Goal: Contribute content: Contribute content

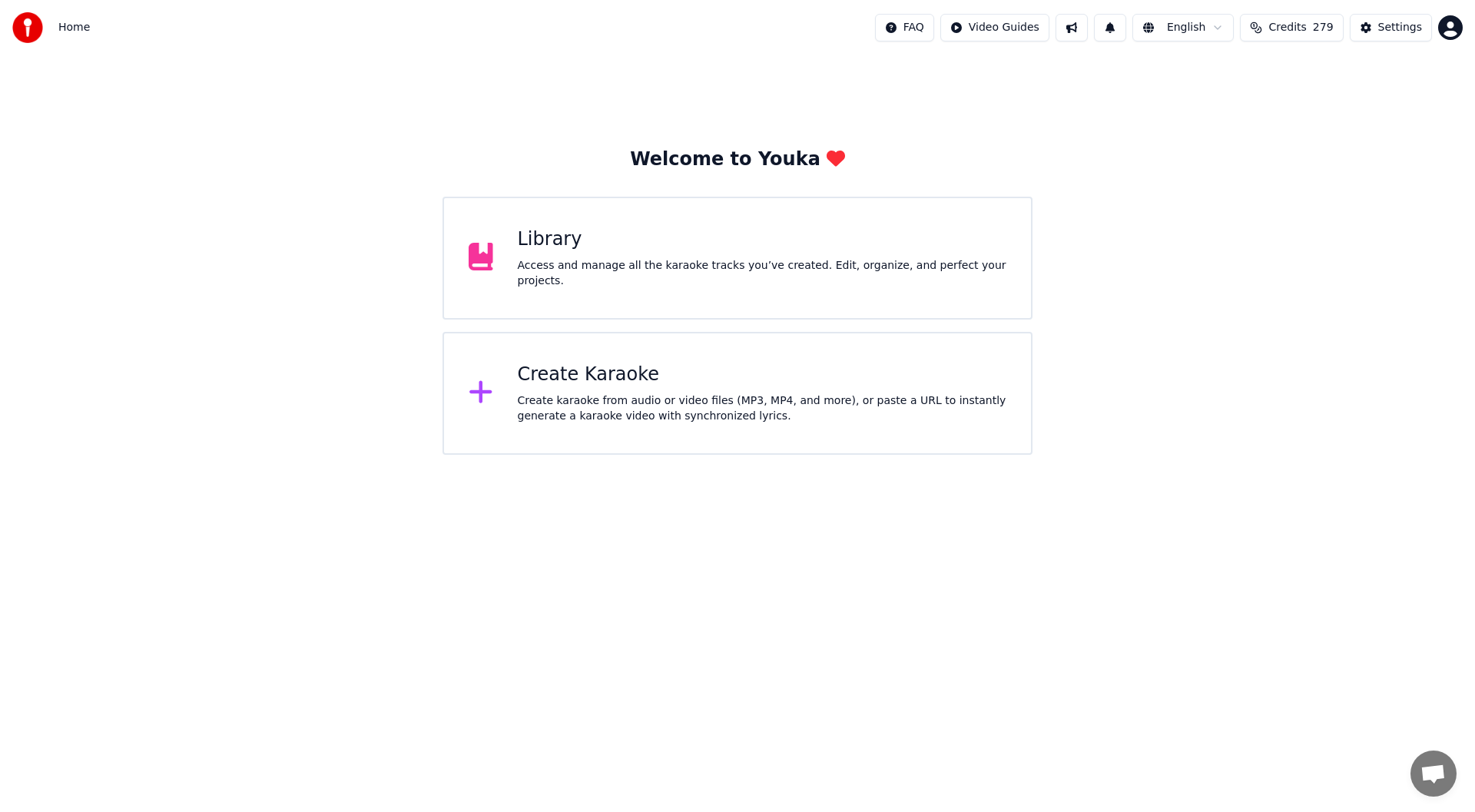
click at [671, 389] on div "Create Karaoke Create karaoke from audio or video files (MP3, MP4, and more), o…" at bounding box center [762, 393] width 489 height 61
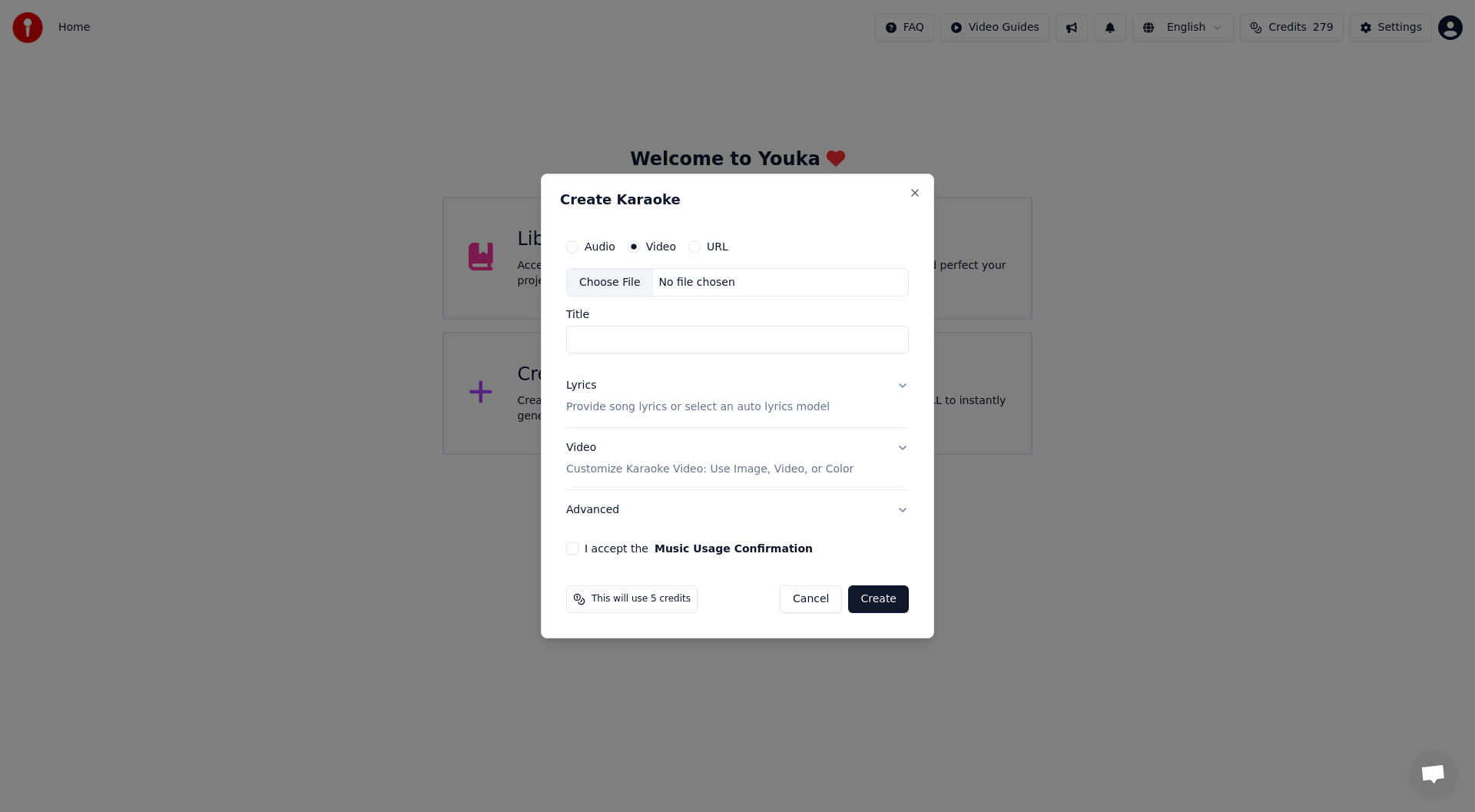
click at [600, 273] on div "Choose File" at bounding box center [609, 283] width 86 height 28
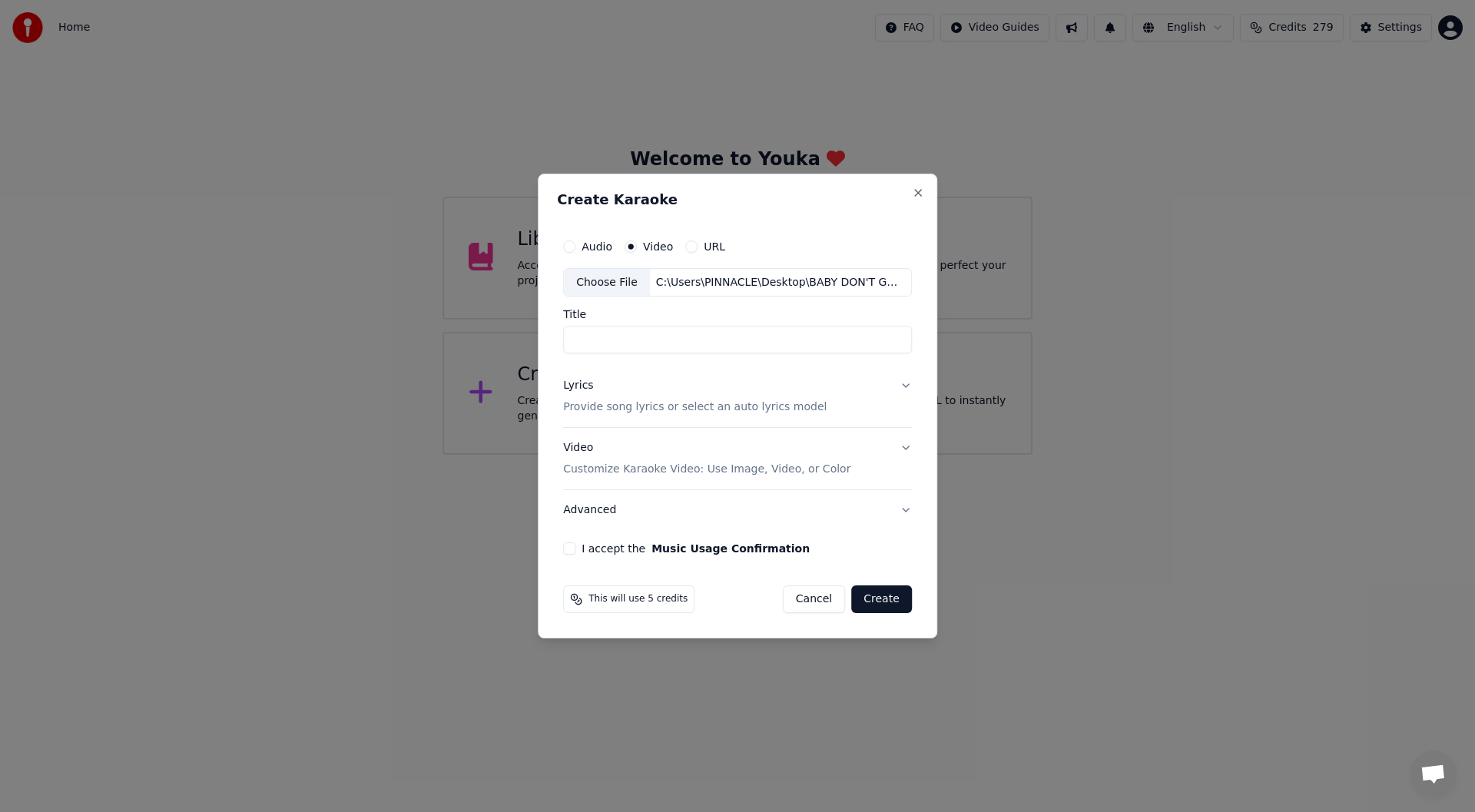
type input "**********"
click at [577, 381] on div "Lyrics" at bounding box center [578, 386] width 30 height 16
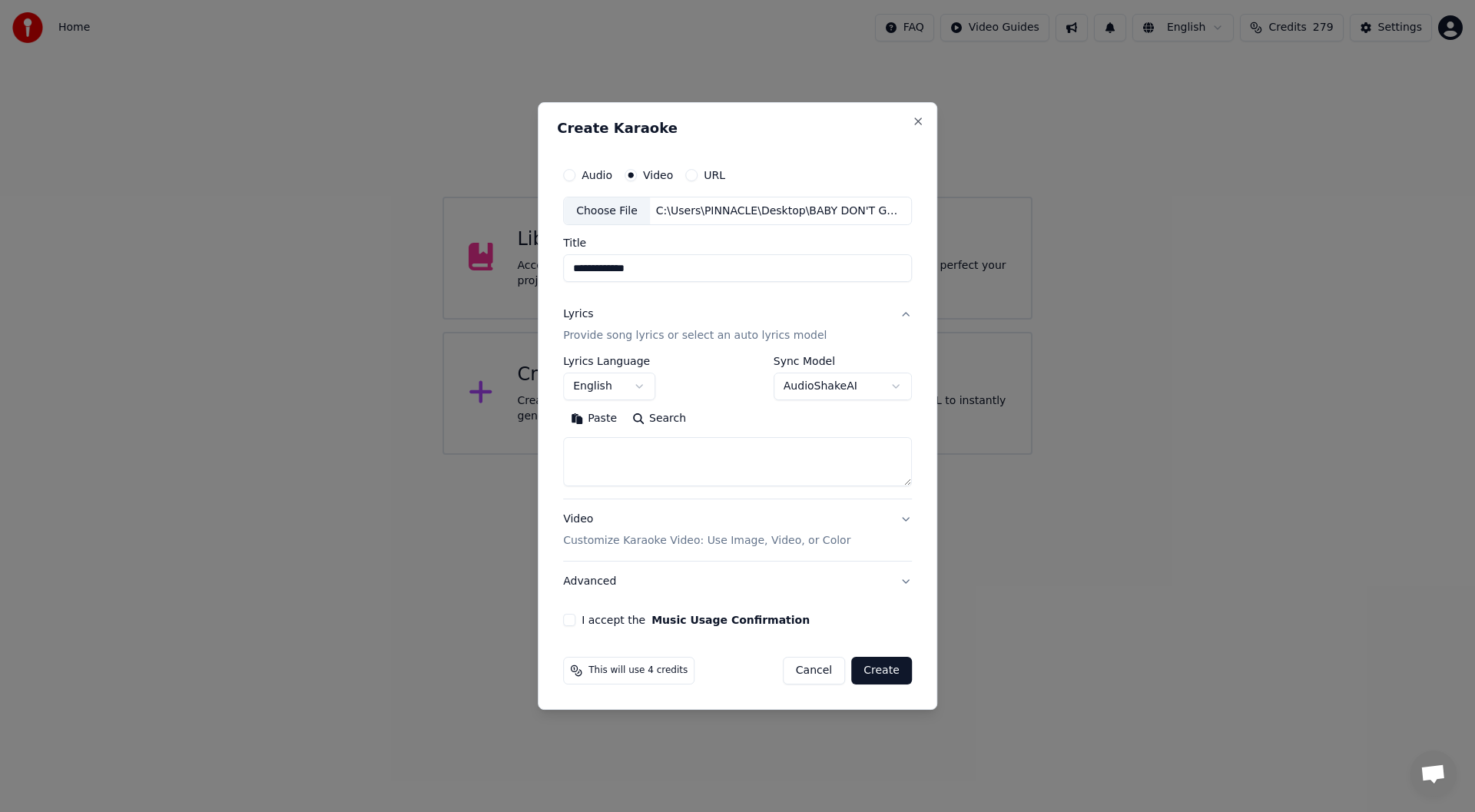
click at [605, 423] on button "Paste" at bounding box center [594, 419] width 61 height 25
click at [571, 617] on button "I accept the Music Usage Confirmation" at bounding box center [569, 620] width 12 height 12
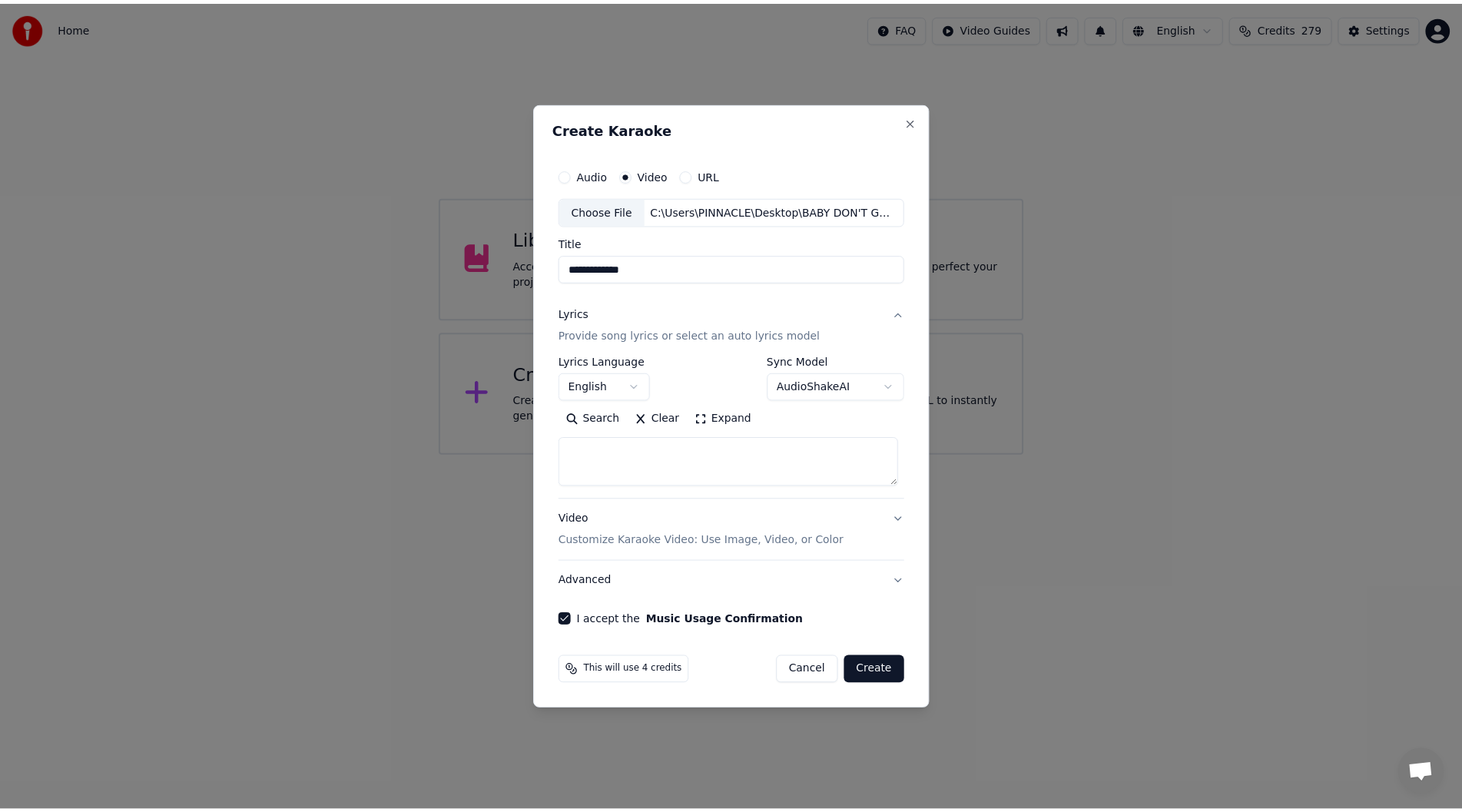
scroll to position [384, 0]
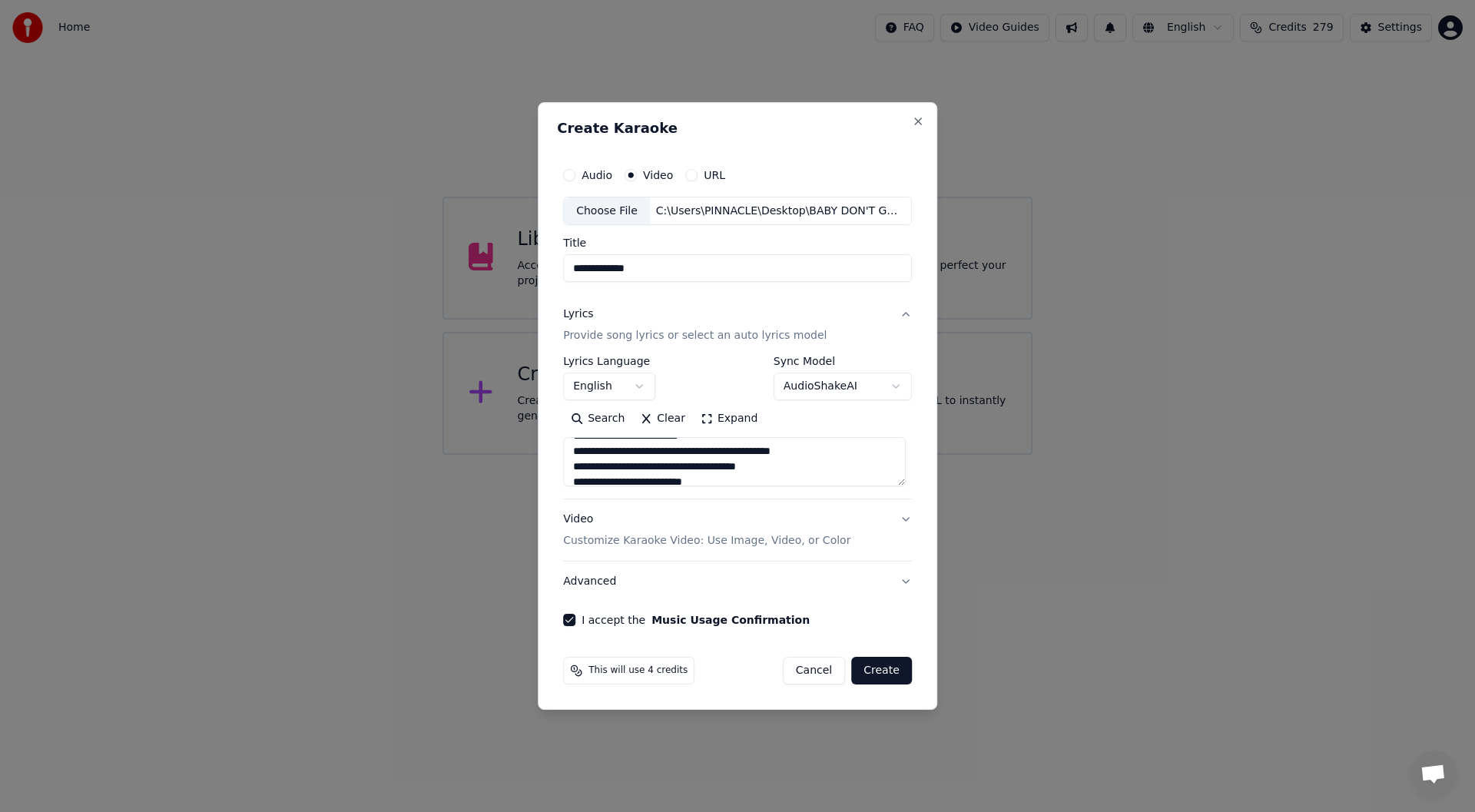
click at [882, 673] on button "Create" at bounding box center [881, 670] width 61 height 28
type textarea "**********"
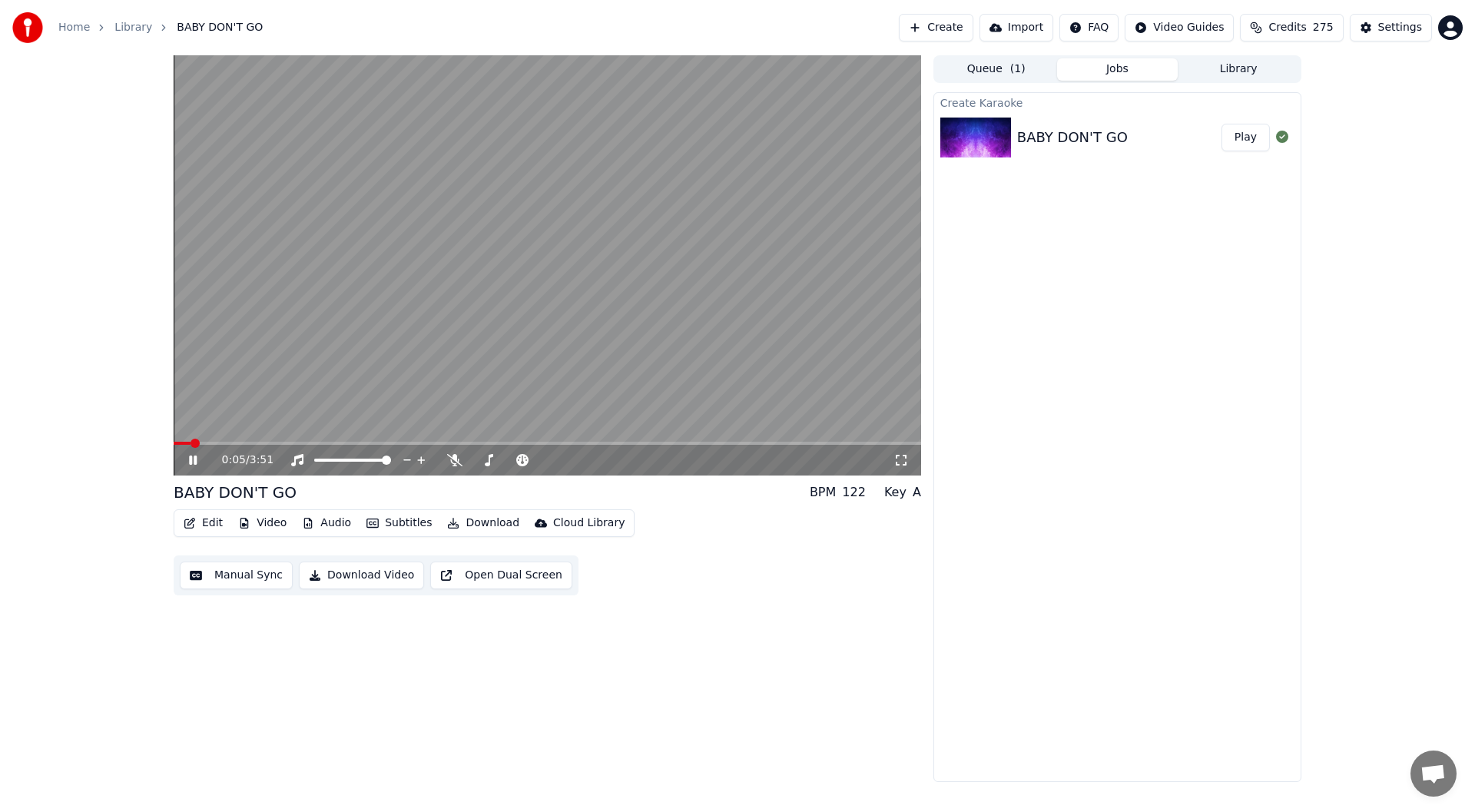
click at [897, 457] on icon at bounding box center [901, 459] width 16 height 12
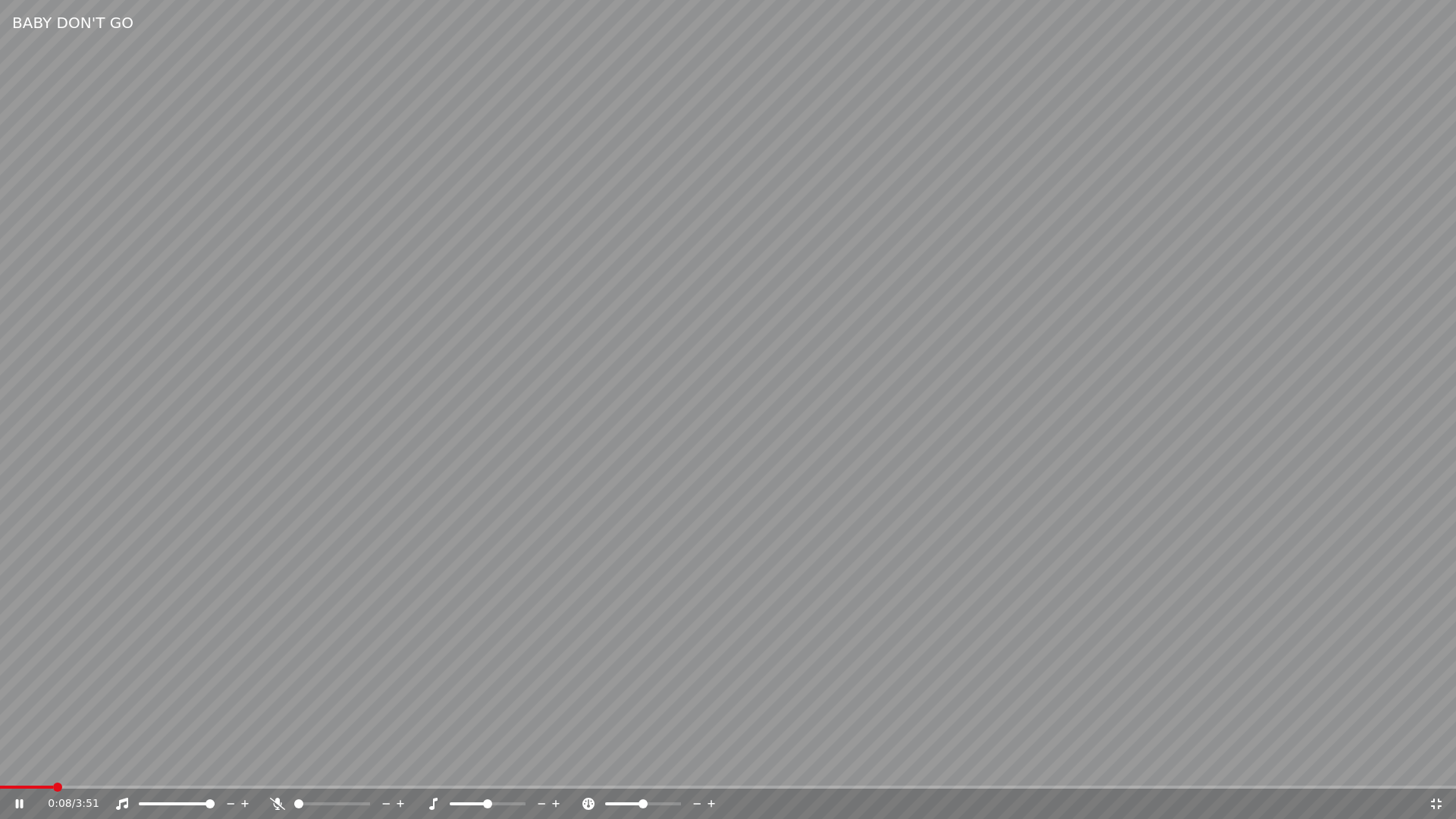
click at [1436, 801] on icon at bounding box center [1437, 803] width 16 height 12
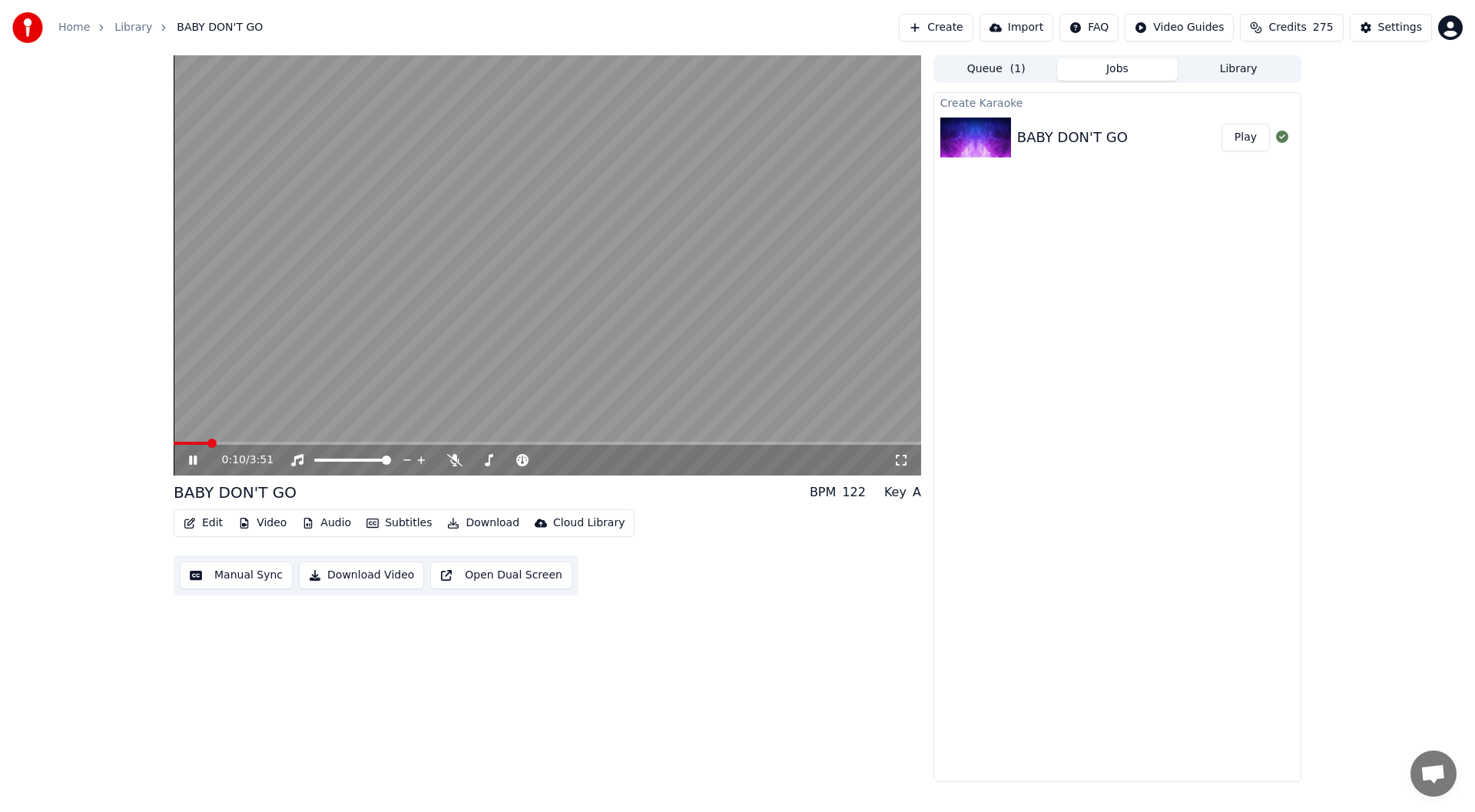
click at [191, 454] on icon at bounding box center [204, 459] width 36 height 12
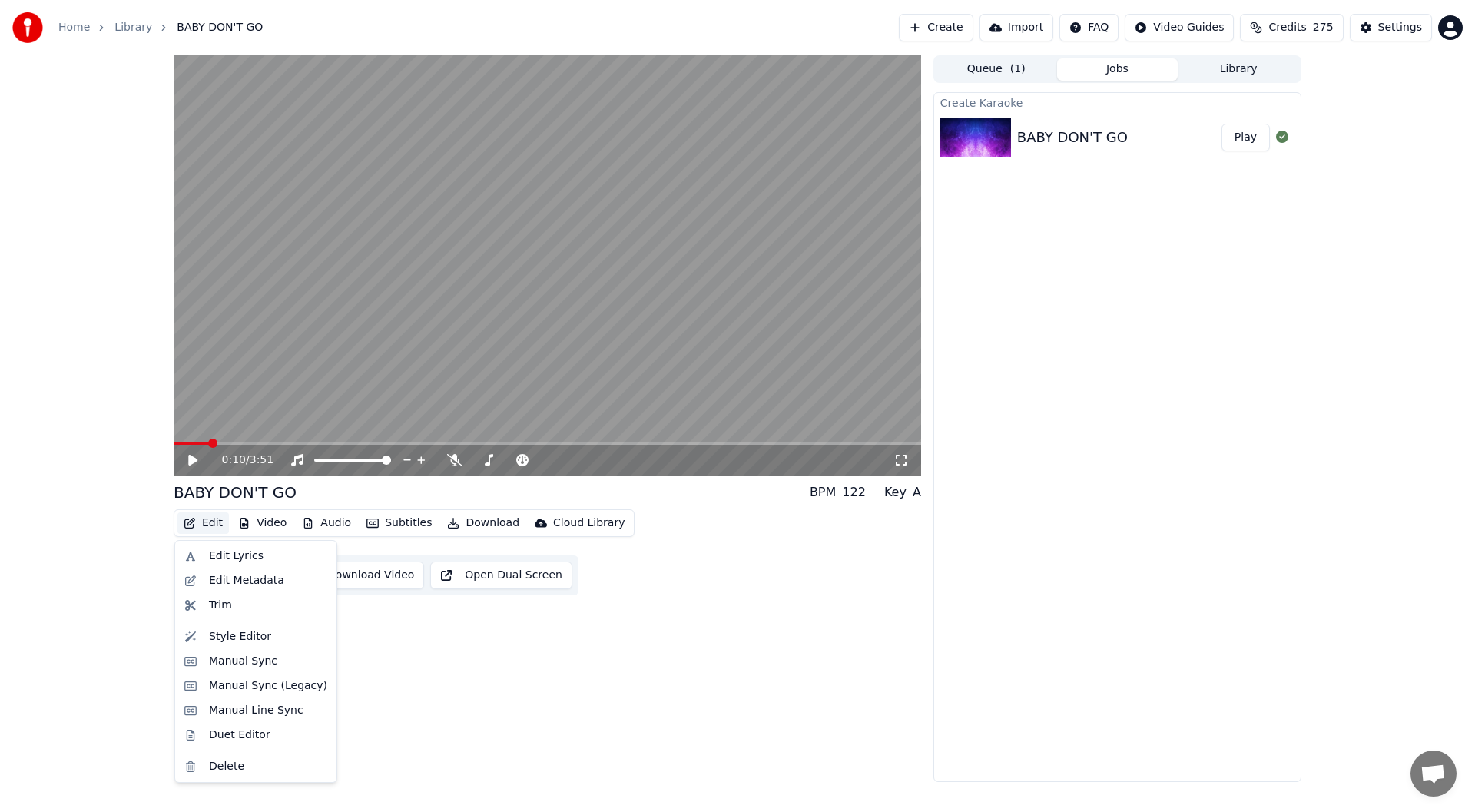
click at [202, 519] on button "Edit" at bounding box center [203, 523] width 51 height 22
click at [234, 732] on div "Duet Editor" at bounding box center [240, 735] width 61 height 16
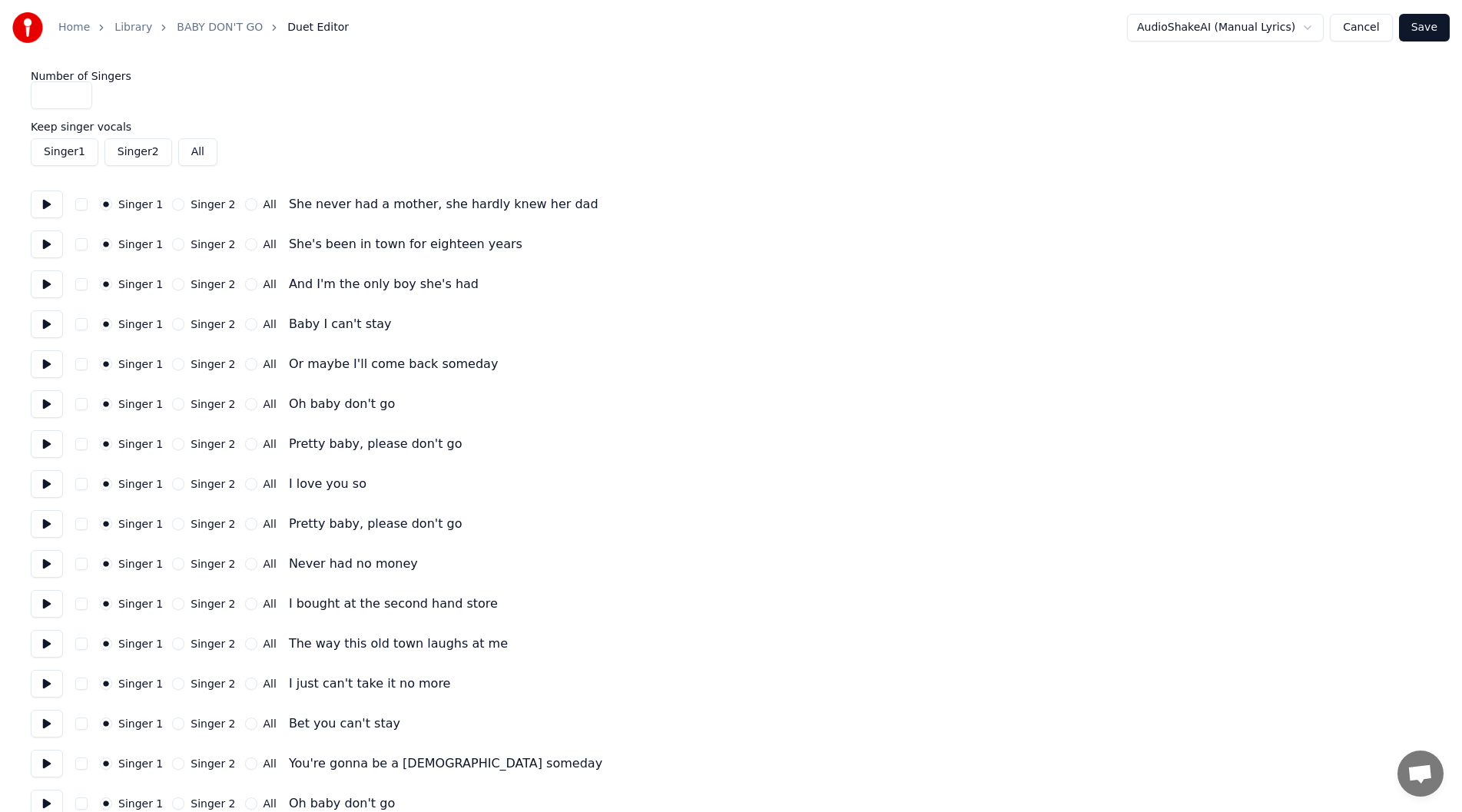
click at [42, 200] on button at bounding box center [46, 204] width 33 height 28
click at [45, 239] on button at bounding box center [46, 244] width 33 height 28
click at [43, 283] on button at bounding box center [46, 284] width 33 height 28
click at [45, 323] on button at bounding box center [46, 324] width 33 height 28
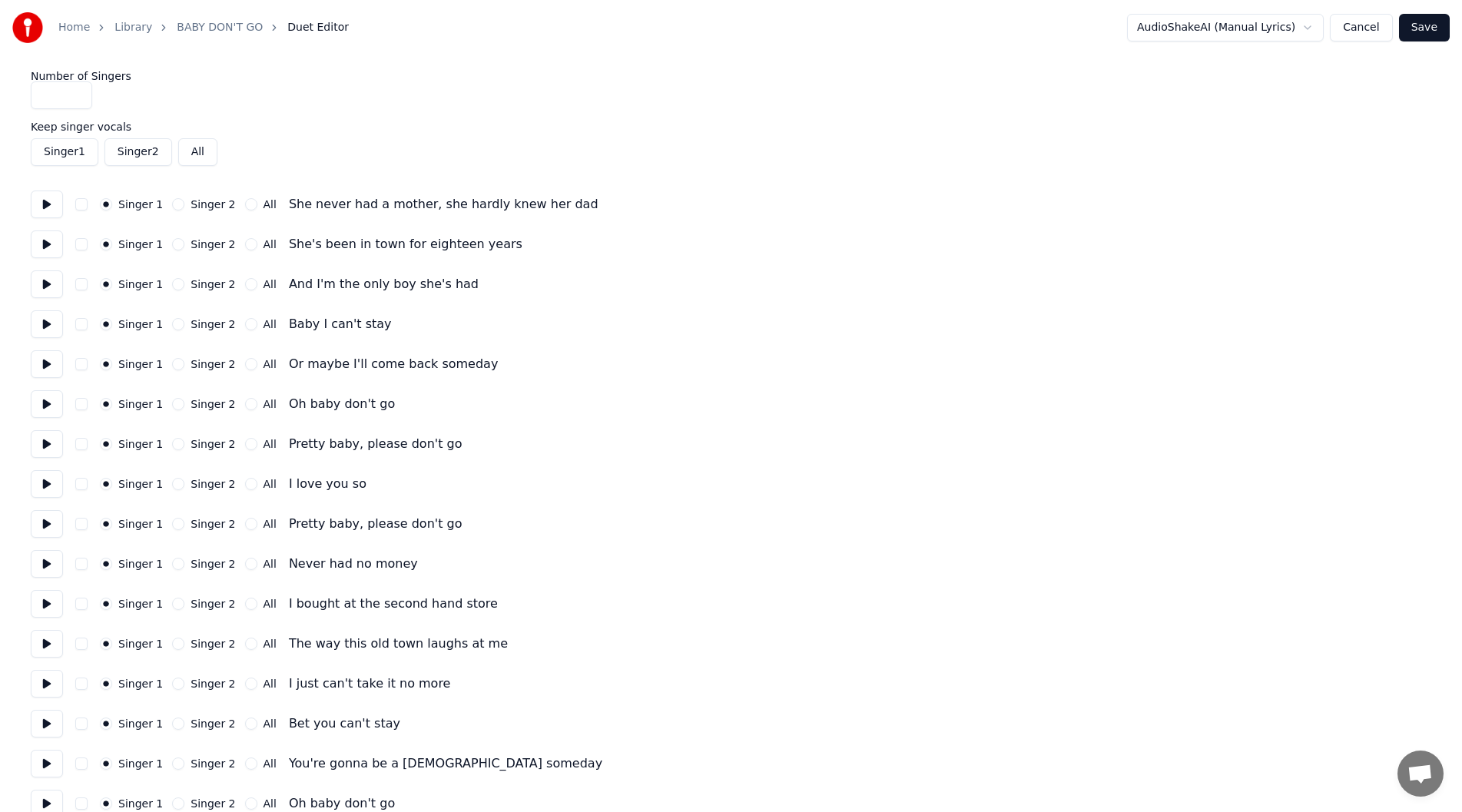
click at [173, 323] on button "Singer 2" at bounding box center [178, 324] width 12 height 12
click at [173, 363] on button "Singer 2" at bounding box center [178, 364] width 12 height 12
click at [44, 357] on button at bounding box center [46, 364] width 33 height 28
click at [47, 399] on button at bounding box center [46, 404] width 33 height 28
click at [48, 441] on button at bounding box center [46, 443] width 33 height 28
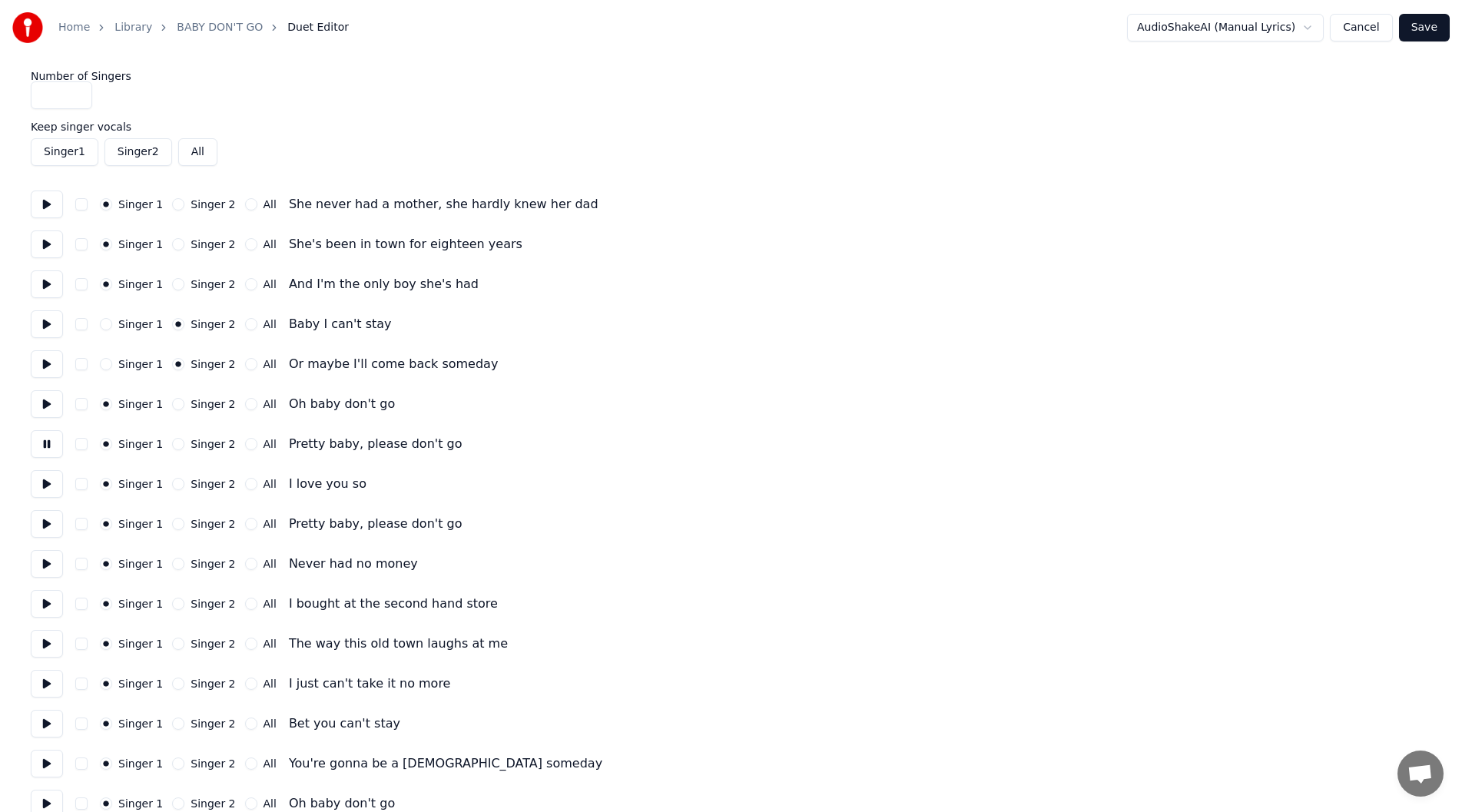
click at [47, 439] on button at bounding box center [46, 443] width 33 height 28
click at [245, 443] on button "All" at bounding box center [251, 443] width 12 height 12
click at [38, 438] on button at bounding box center [46, 443] width 33 height 28
click at [46, 482] on button at bounding box center [46, 484] width 33 height 28
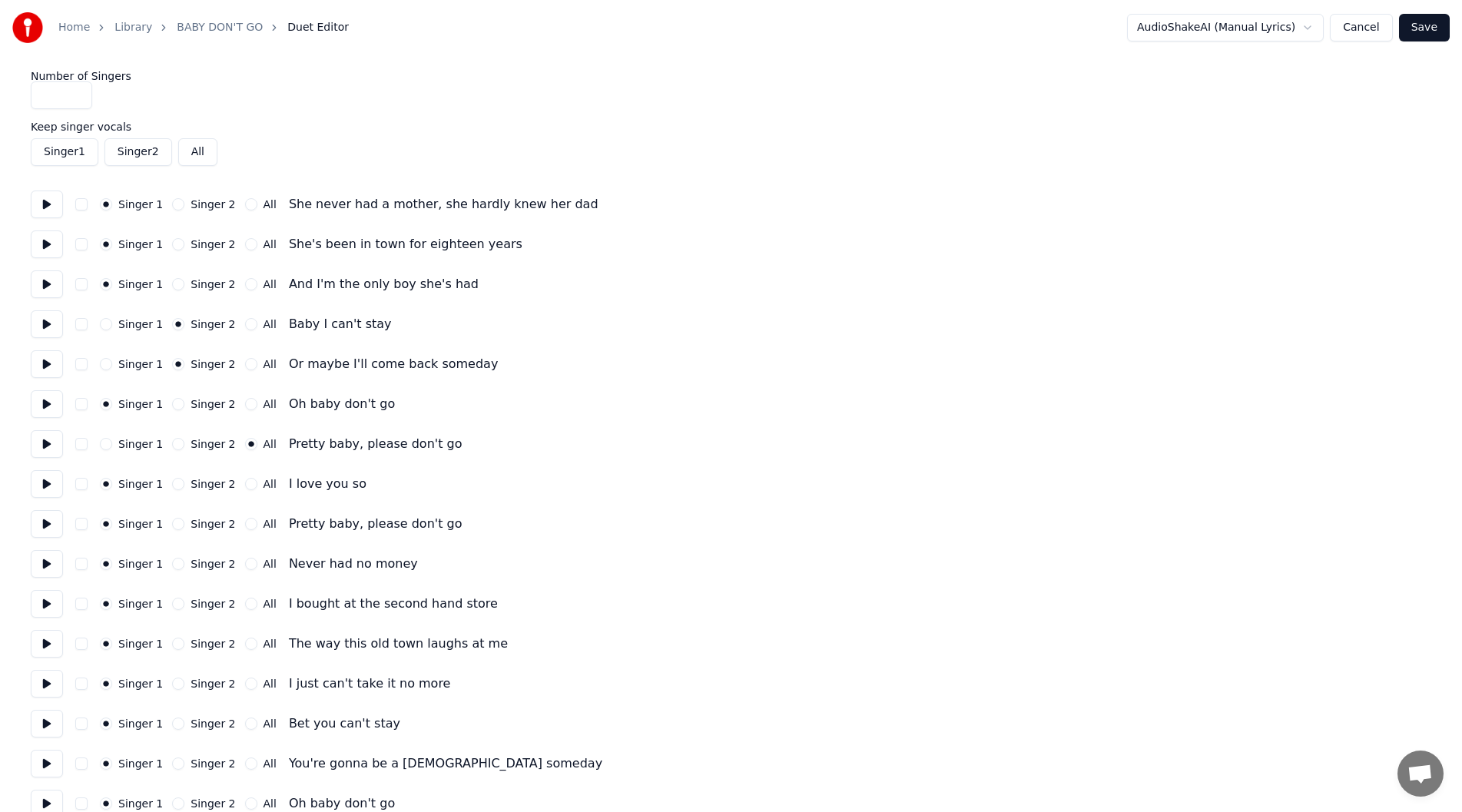
click at [47, 519] on button at bounding box center [46, 523] width 33 height 28
click at [47, 520] on button at bounding box center [46, 523] width 33 height 28
click at [245, 523] on button "All" at bounding box center [251, 523] width 12 height 12
click at [245, 478] on button "All" at bounding box center [251, 484] width 12 height 12
click at [174, 561] on button "Singer 2" at bounding box center [178, 564] width 12 height 12
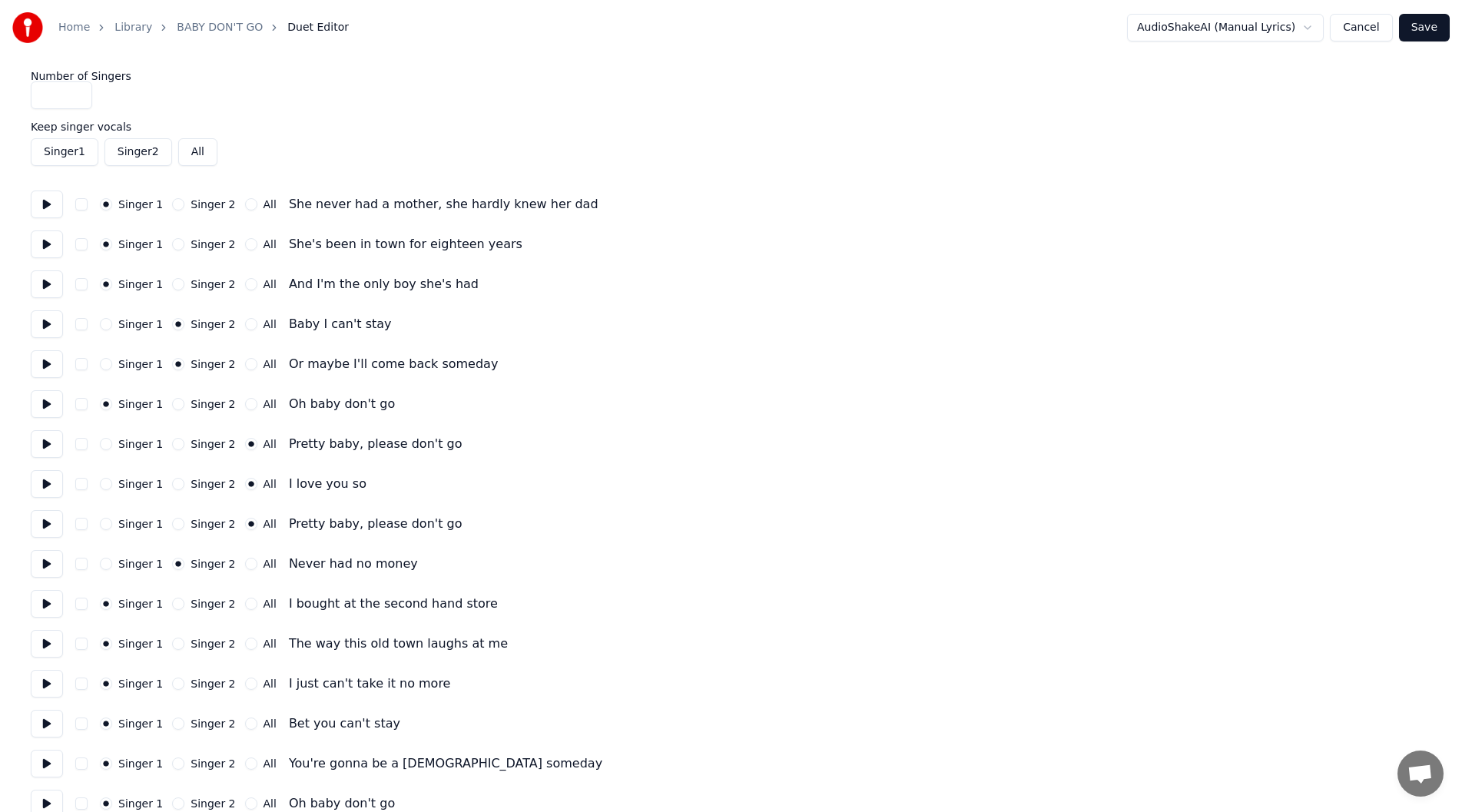
click at [46, 562] on button at bounding box center [46, 564] width 33 height 28
click at [173, 603] on button "Singer 2" at bounding box center [178, 603] width 12 height 12
click at [173, 639] on button "Singer 2" at bounding box center [178, 643] width 12 height 12
click at [176, 683] on button "Singer 2" at bounding box center [178, 683] width 12 height 12
click at [42, 679] on button at bounding box center [46, 683] width 33 height 28
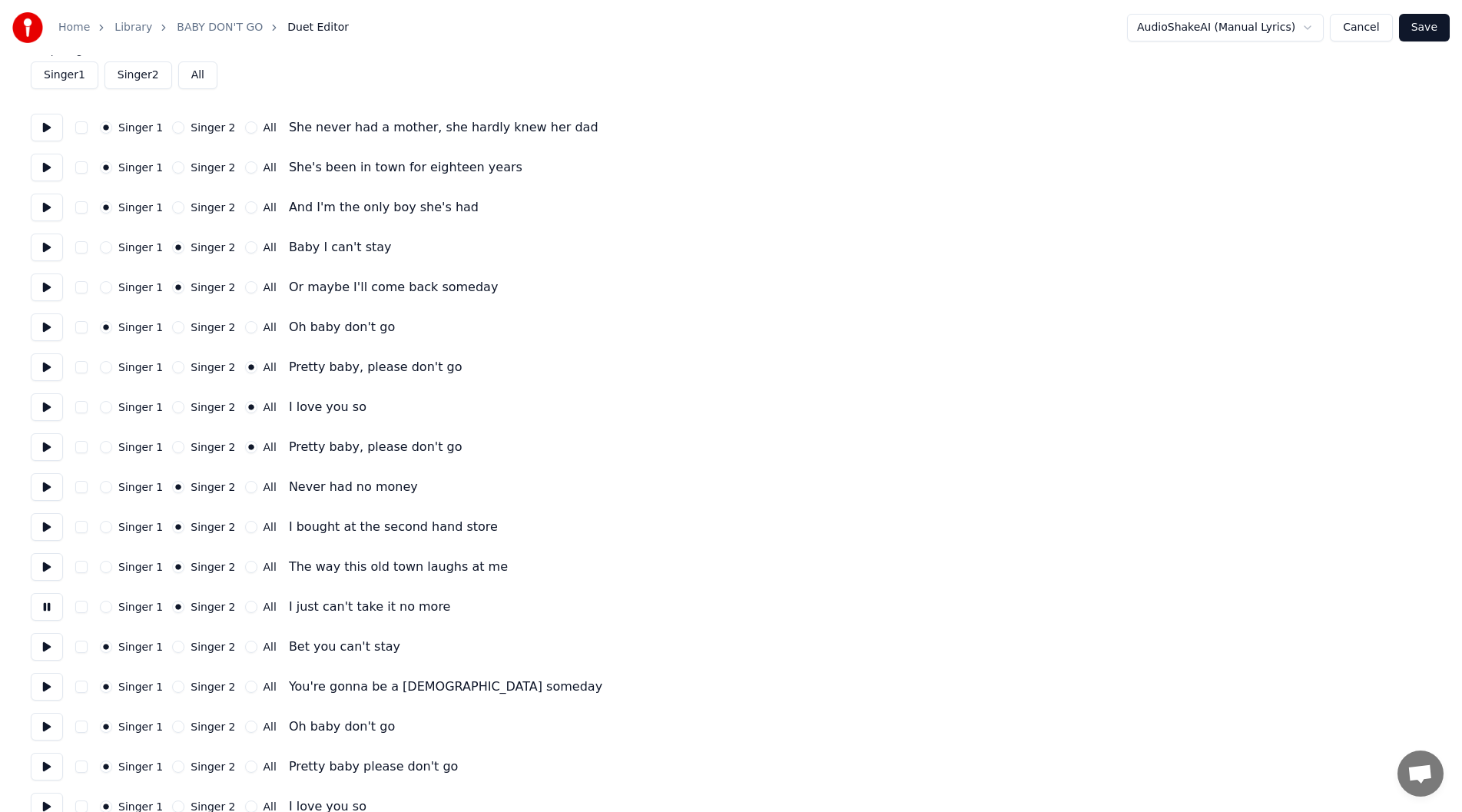
scroll to position [154, 0]
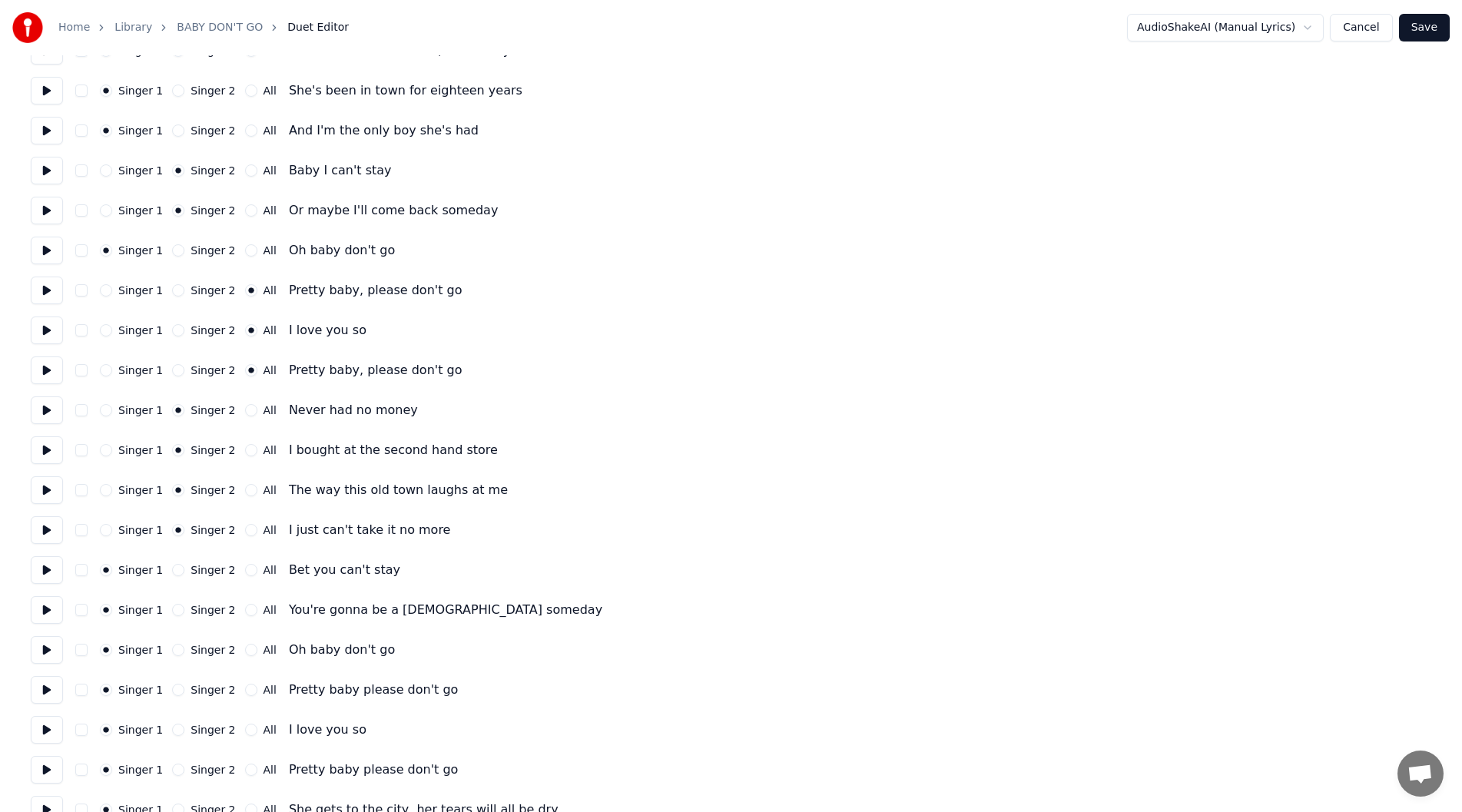
click at [43, 566] on button at bounding box center [46, 570] width 33 height 28
click at [45, 609] on button at bounding box center [46, 610] width 33 height 28
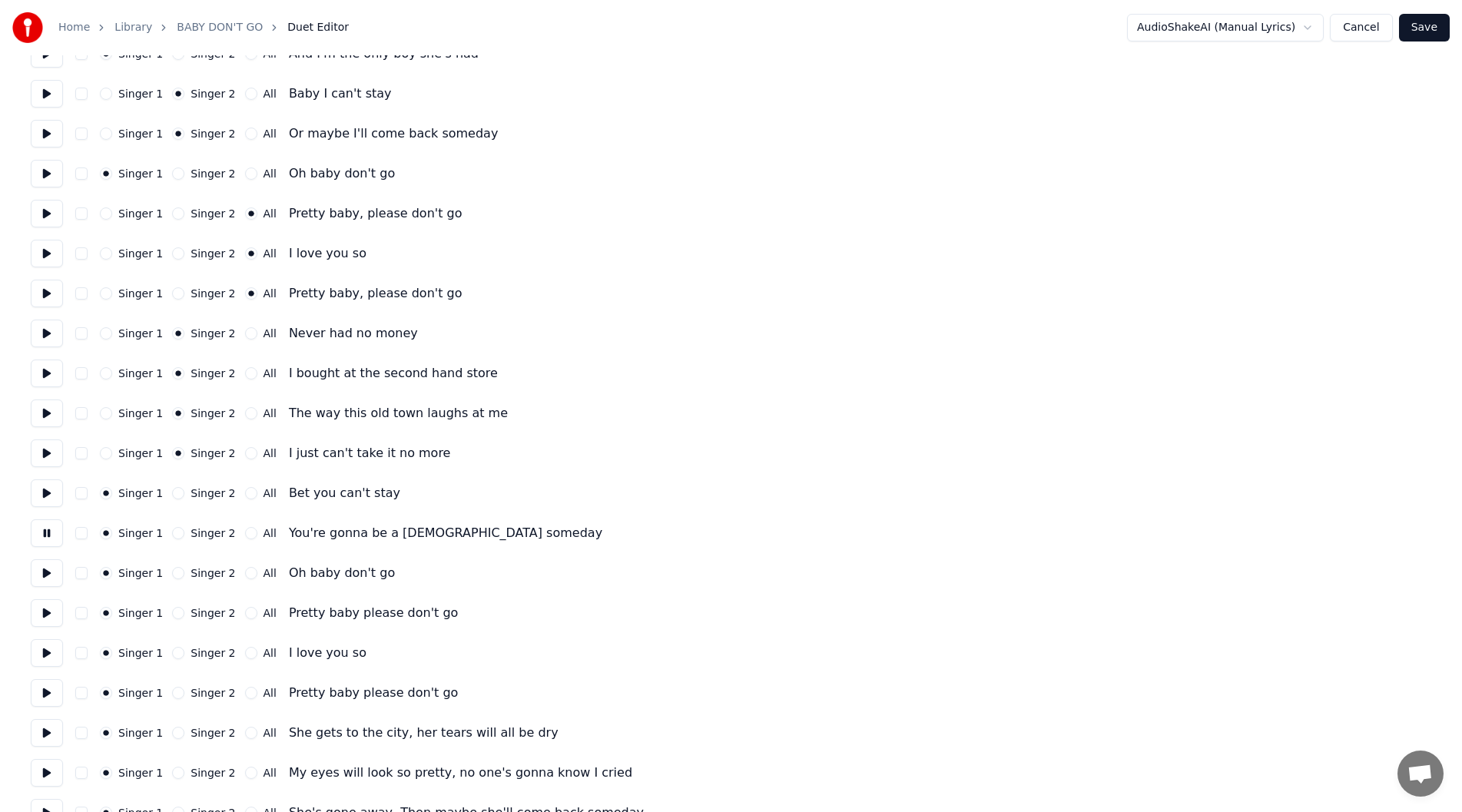
scroll to position [307, 0]
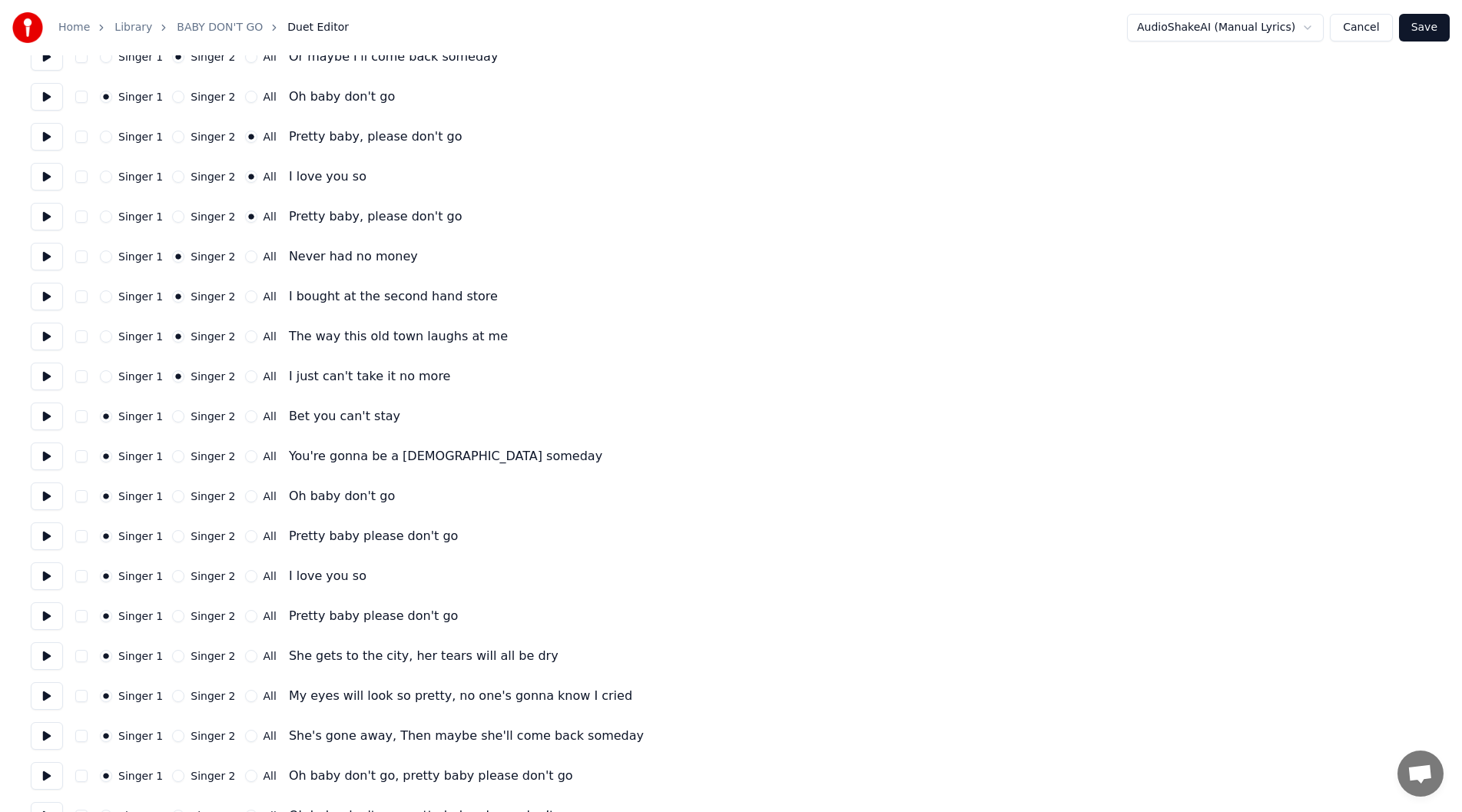
click at [41, 490] on button at bounding box center [46, 496] width 33 height 28
click at [41, 534] on button at bounding box center [46, 536] width 33 height 28
click at [40, 533] on button at bounding box center [46, 536] width 33 height 28
click at [245, 534] on button "All" at bounding box center [251, 536] width 12 height 12
click at [43, 537] on button at bounding box center [46, 536] width 33 height 28
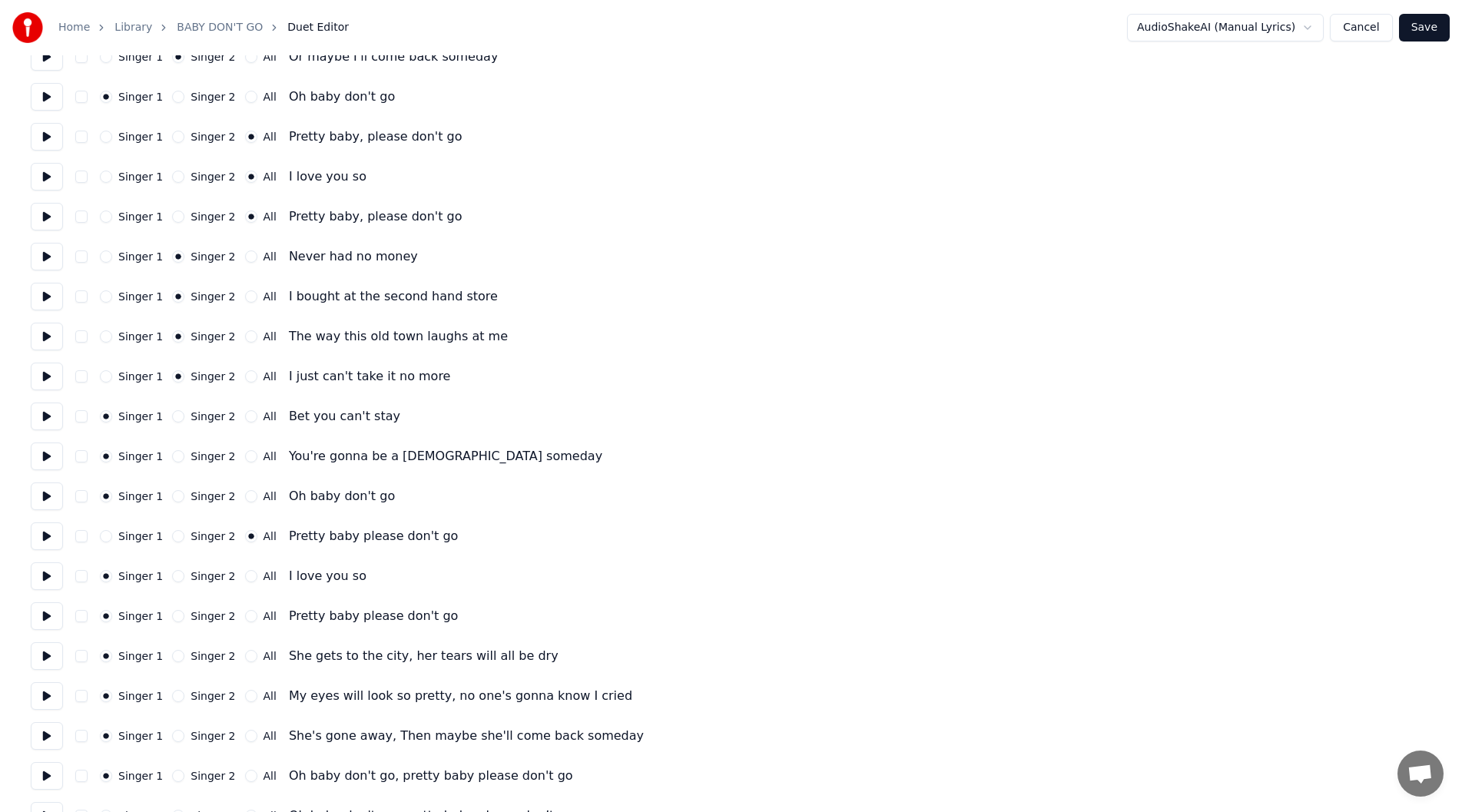
click at [43, 573] on button at bounding box center [46, 575] width 33 height 28
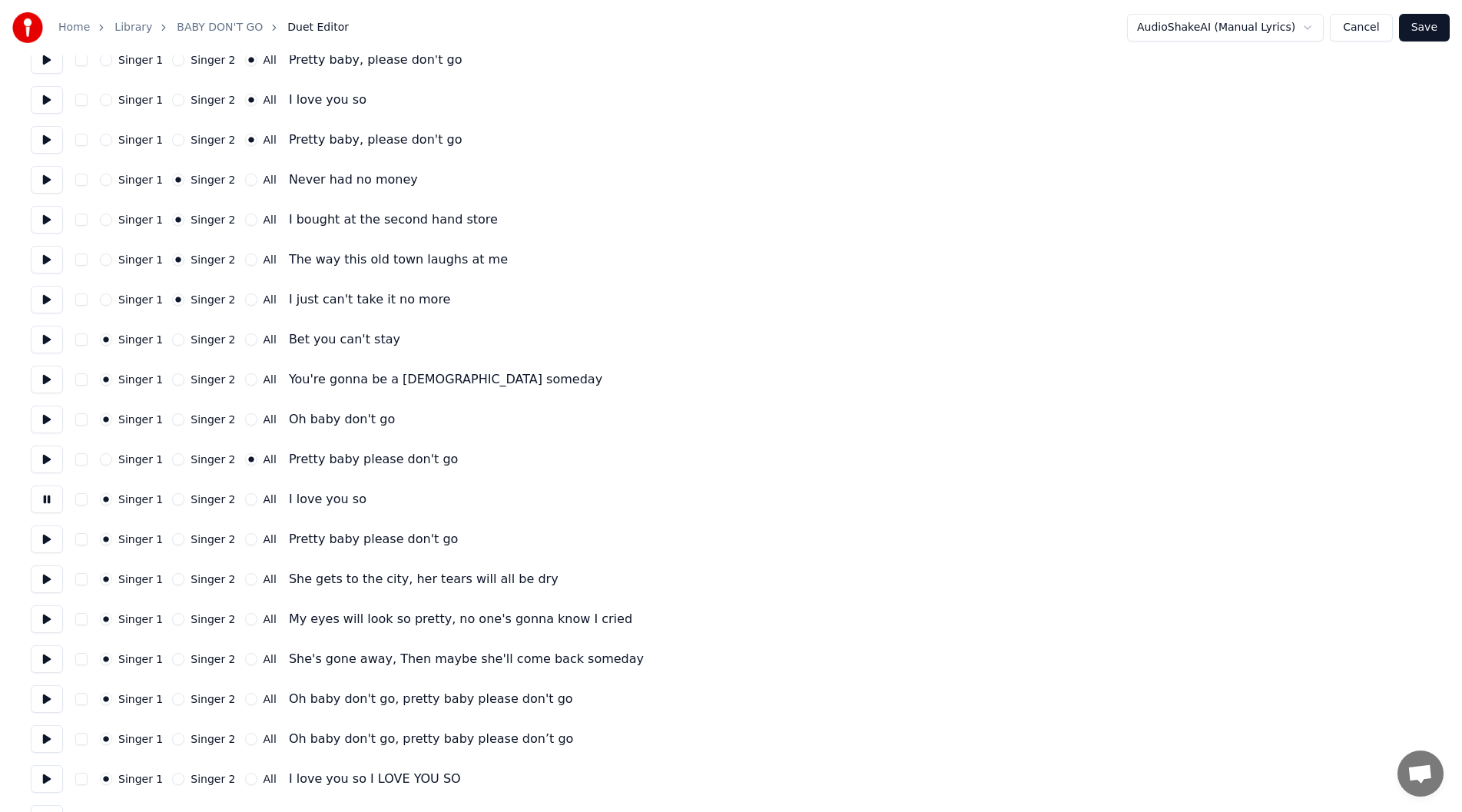
scroll to position [461, 0]
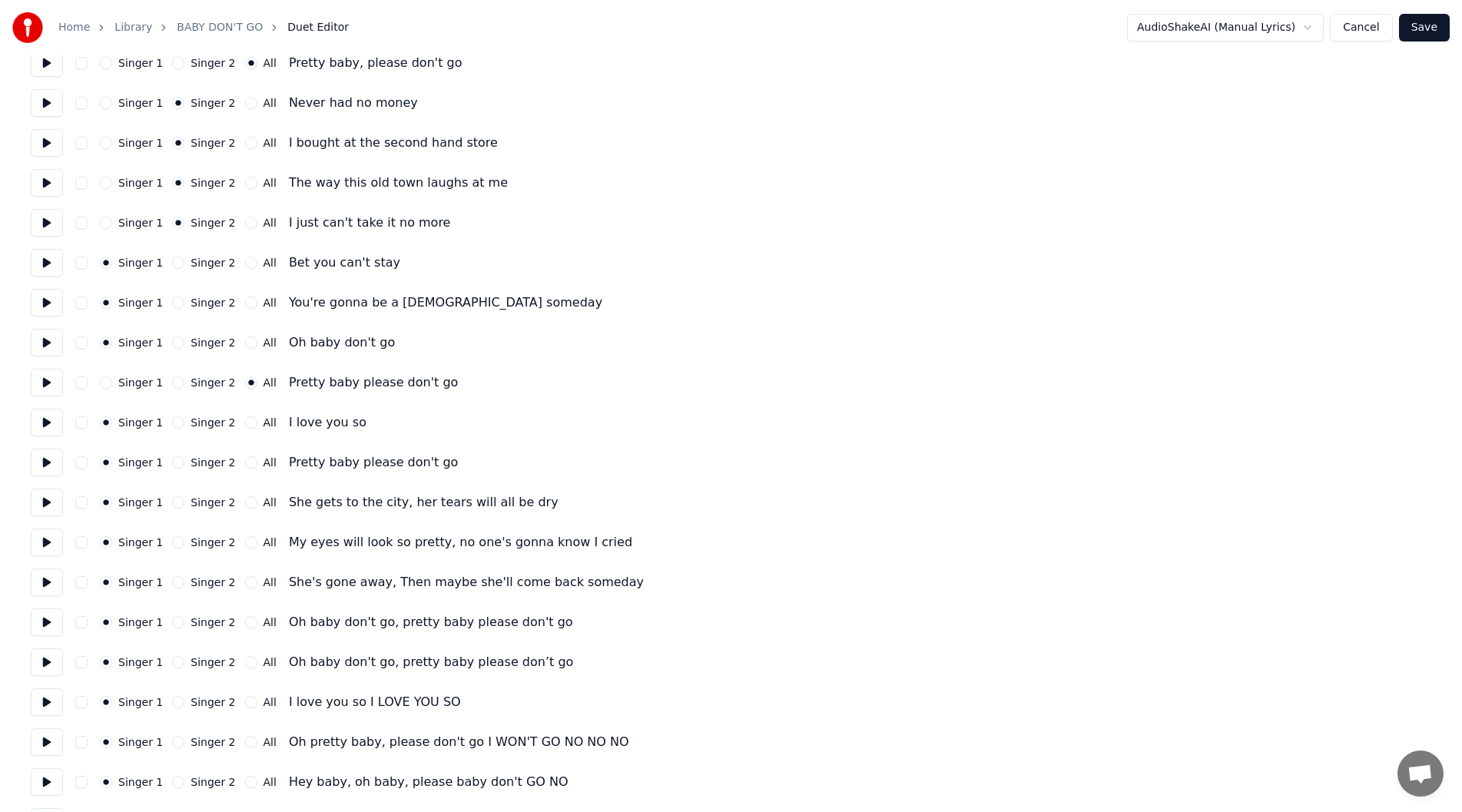
click at [40, 455] on button at bounding box center [46, 462] width 33 height 28
click at [245, 461] on button "All" at bounding box center [251, 462] width 12 height 12
click at [43, 493] on button at bounding box center [46, 503] width 33 height 28
click at [173, 542] on button "Singer 2" at bounding box center [178, 542] width 12 height 12
click at [45, 542] on button at bounding box center [46, 542] width 33 height 28
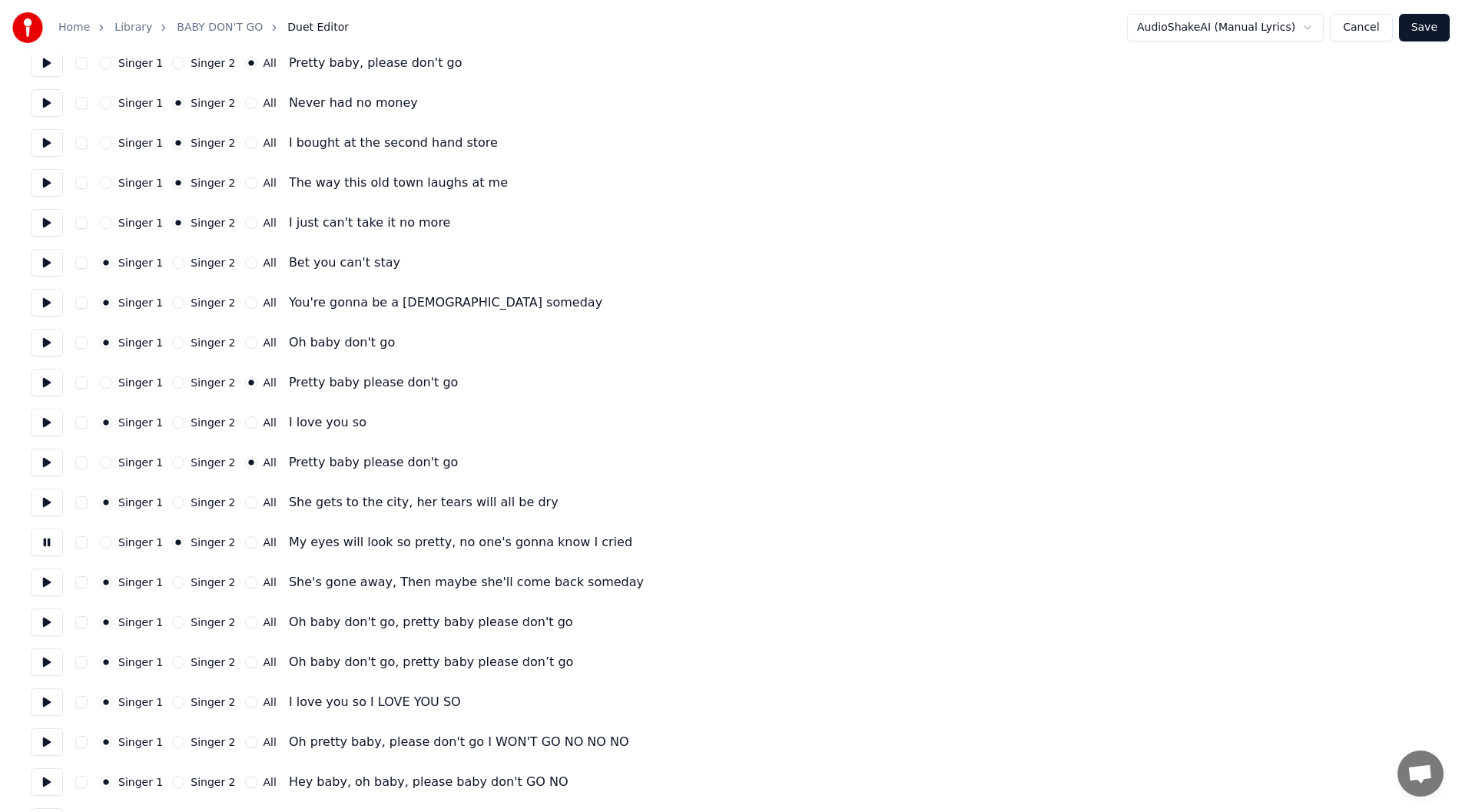
click at [47, 579] on button at bounding box center [46, 582] width 33 height 28
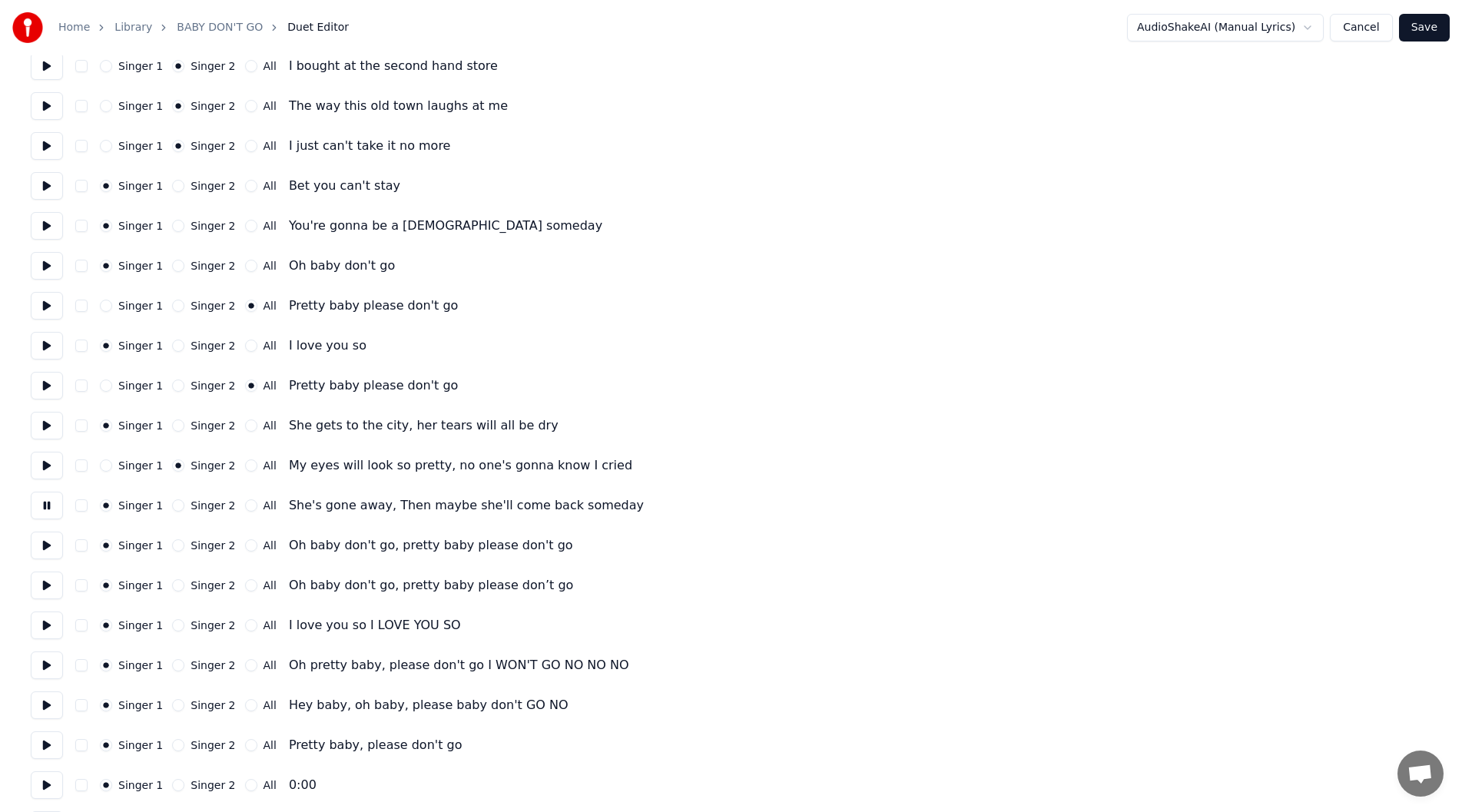
scroll to position [579, 0]
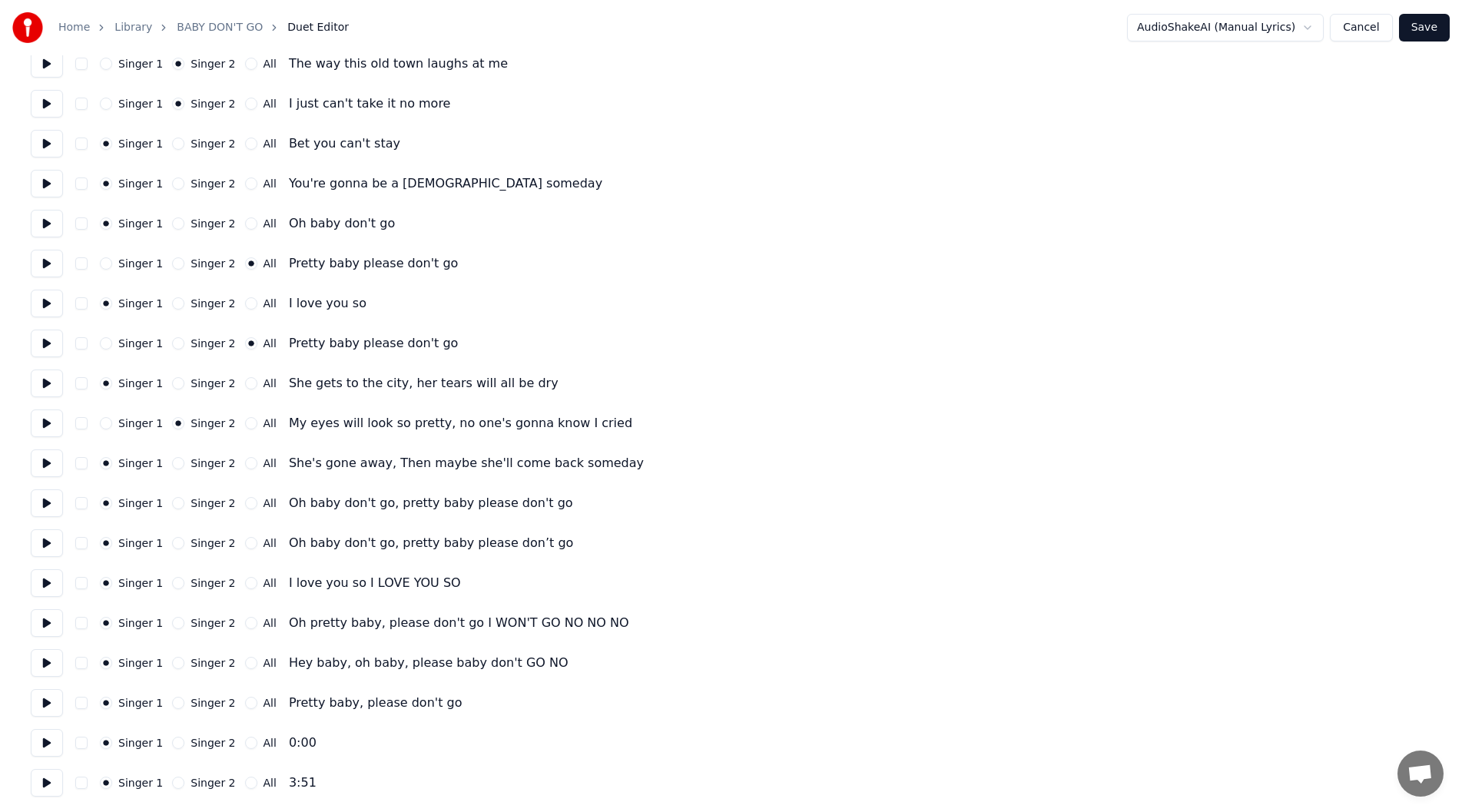
click at [51, 501] on button at bounding box center [46, 503] width 33 height 28
click at [45, 584] on button at bounding box center [46, 582] width 33 height 28
click at [44, 575] on button at bounding box center [46, 582] width 33 height 28
click at [44, 620] on button at bounding box center [46, 623] width 33 height 28
click at [40, 662] on button at bounding box center [46, 662] width 33 height 28
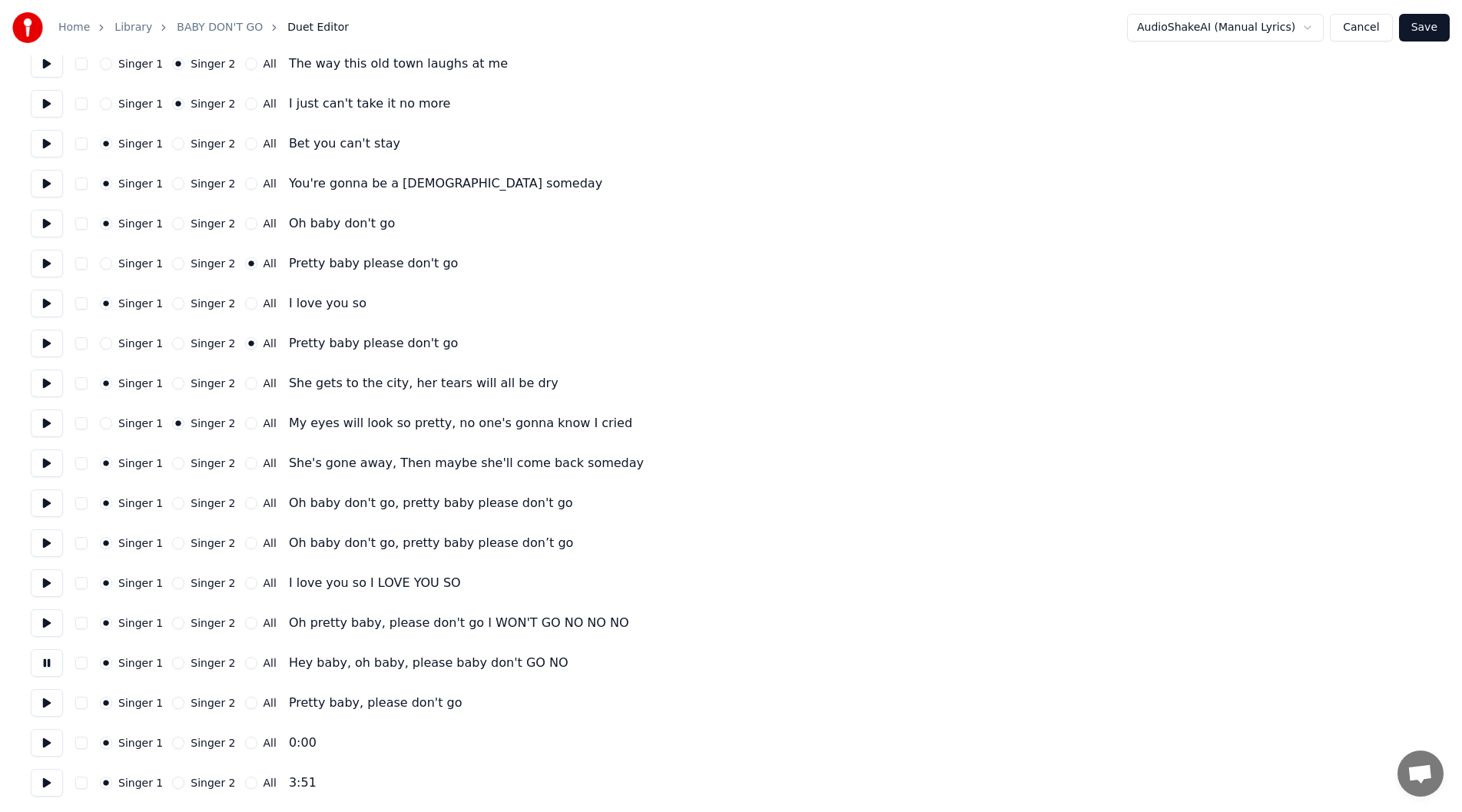
click at [41, 662] on button at bounding box center [46, 662] width 33 height 28
click at [43, 701] on button at bounding box center [46, 703] width 33 height 28
click at [1422, 23] on button "Save" at bounding box center [1424, 28] width 50 height 28
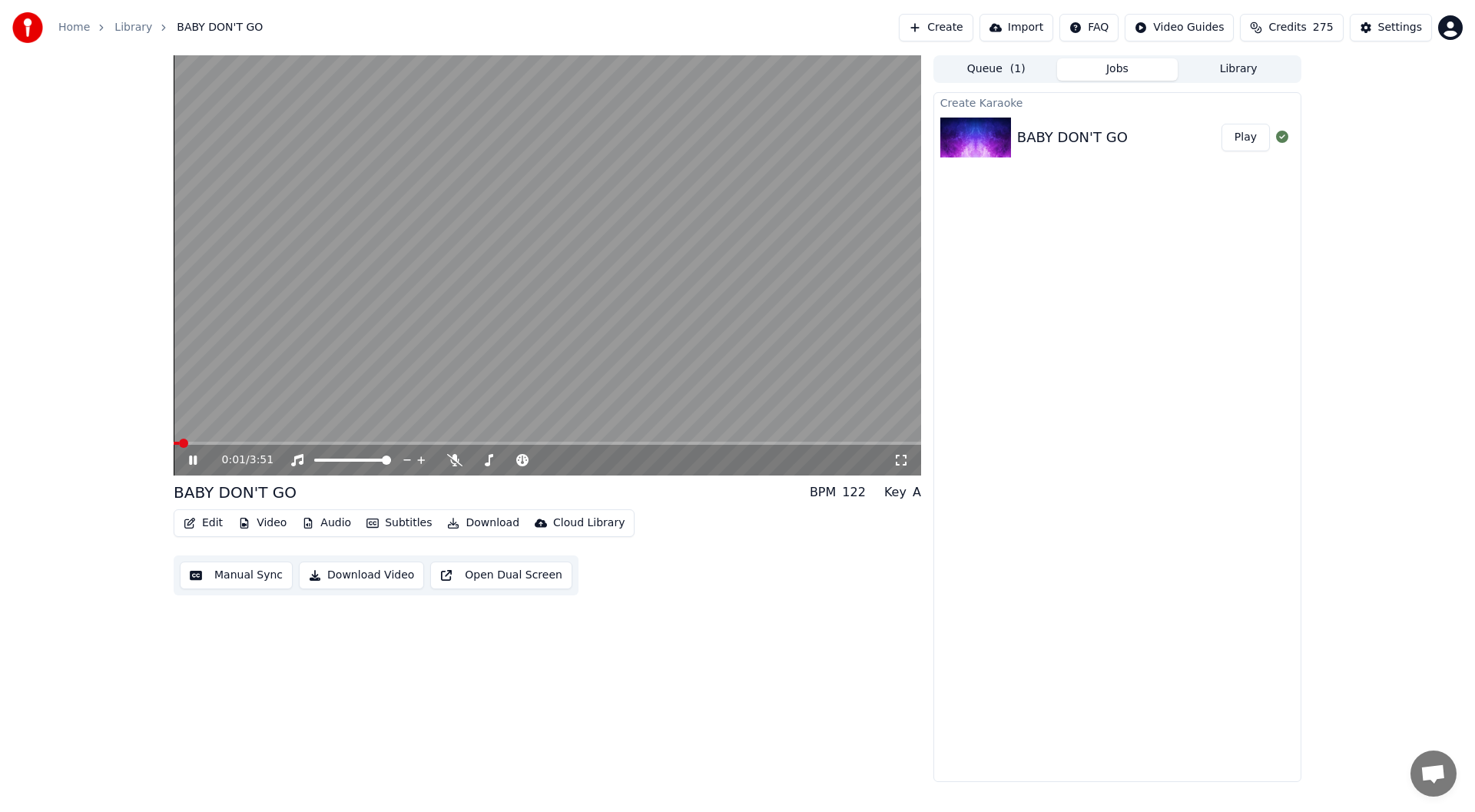
click at [196, 457] on icon at bounding box center [193, 459] width 8 height 9
click at [206, 519] on button "Edit" at bounding box center [203, 523] width 51 height 22
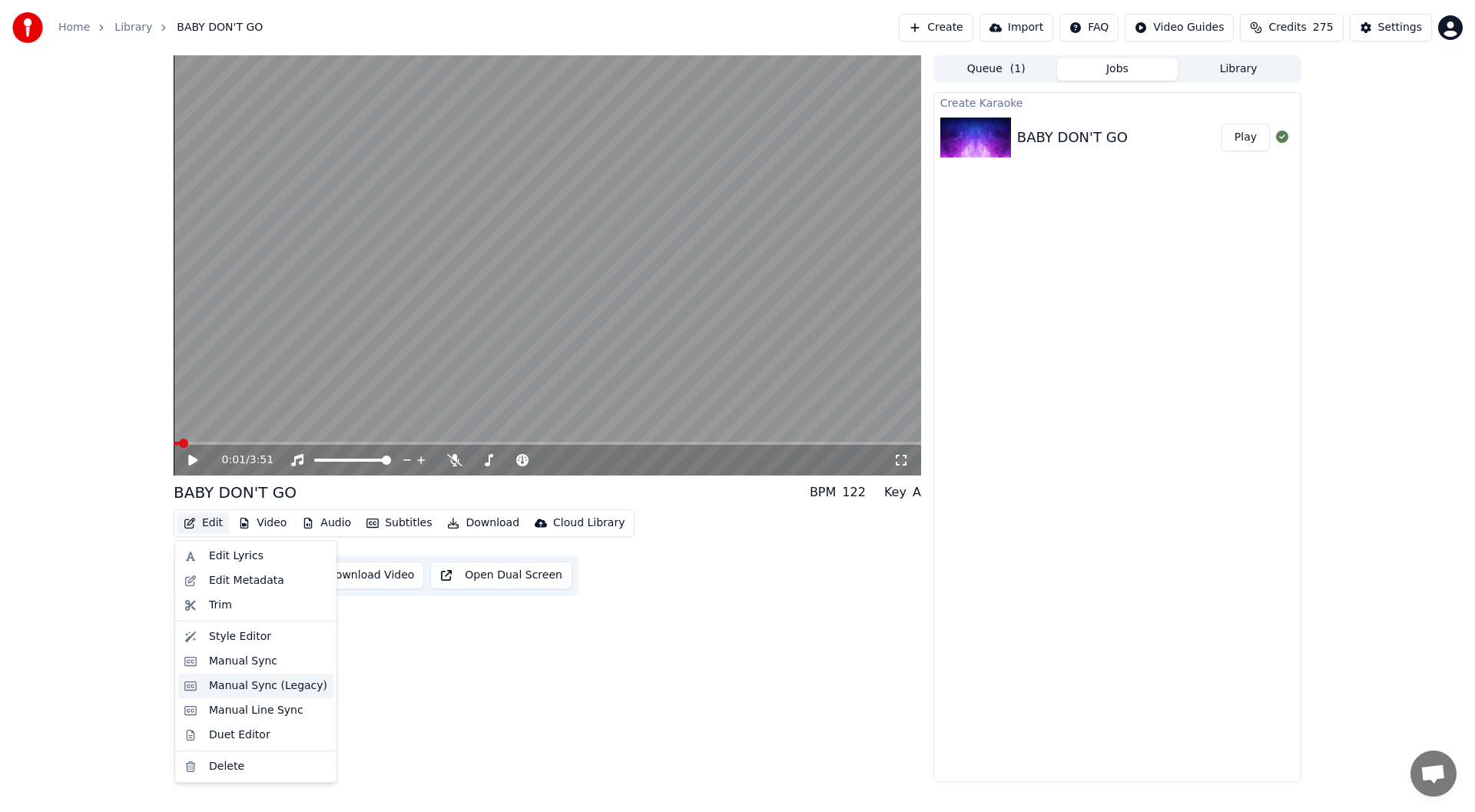
click at [266, 685] on div "Manual Sync (Legacy)" at bounding box center [268, 686] width 118 height 16
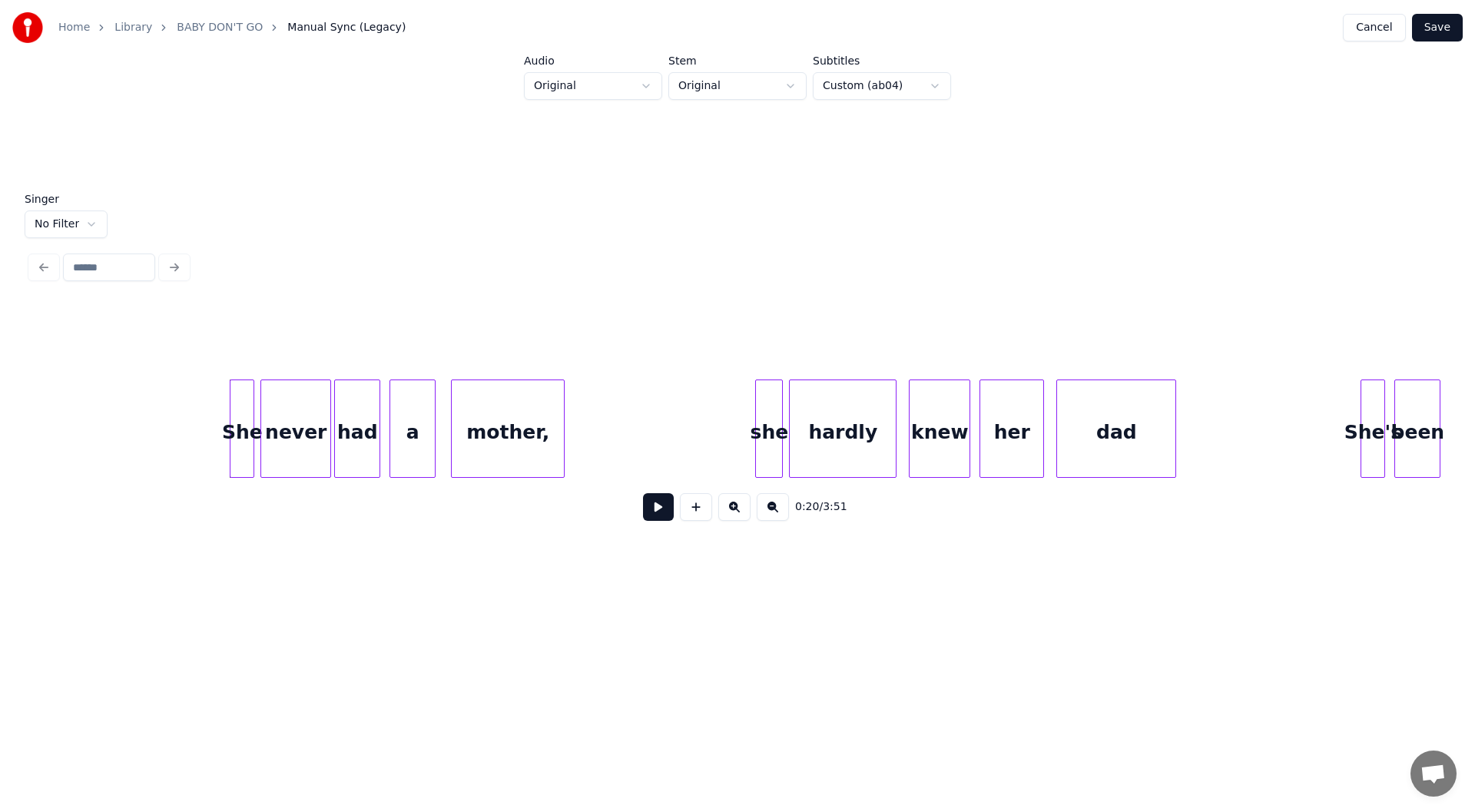
scroll to position [0, 2970]
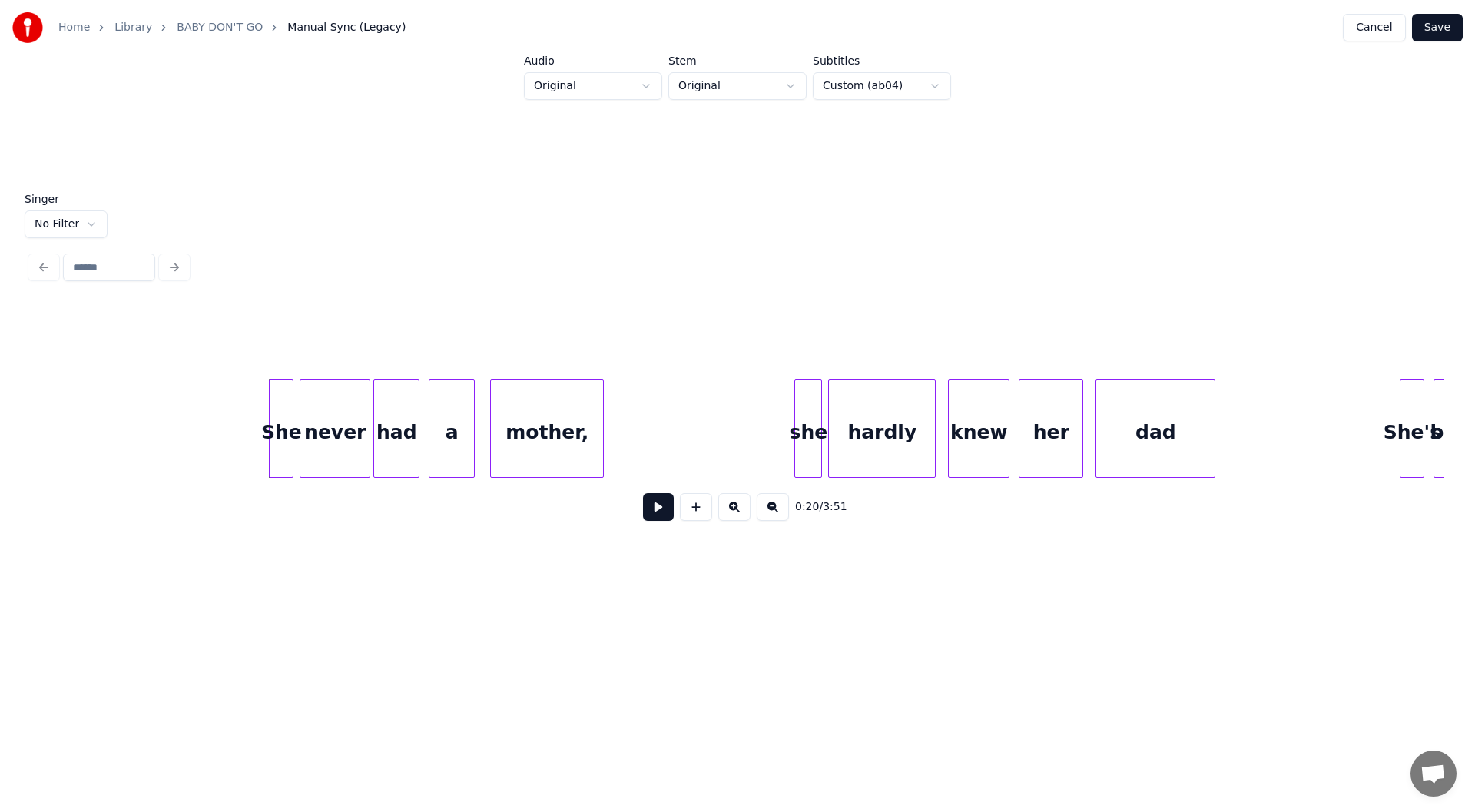
click at [659, 506] on button at bounding box center [658, 507] width 31 height 28
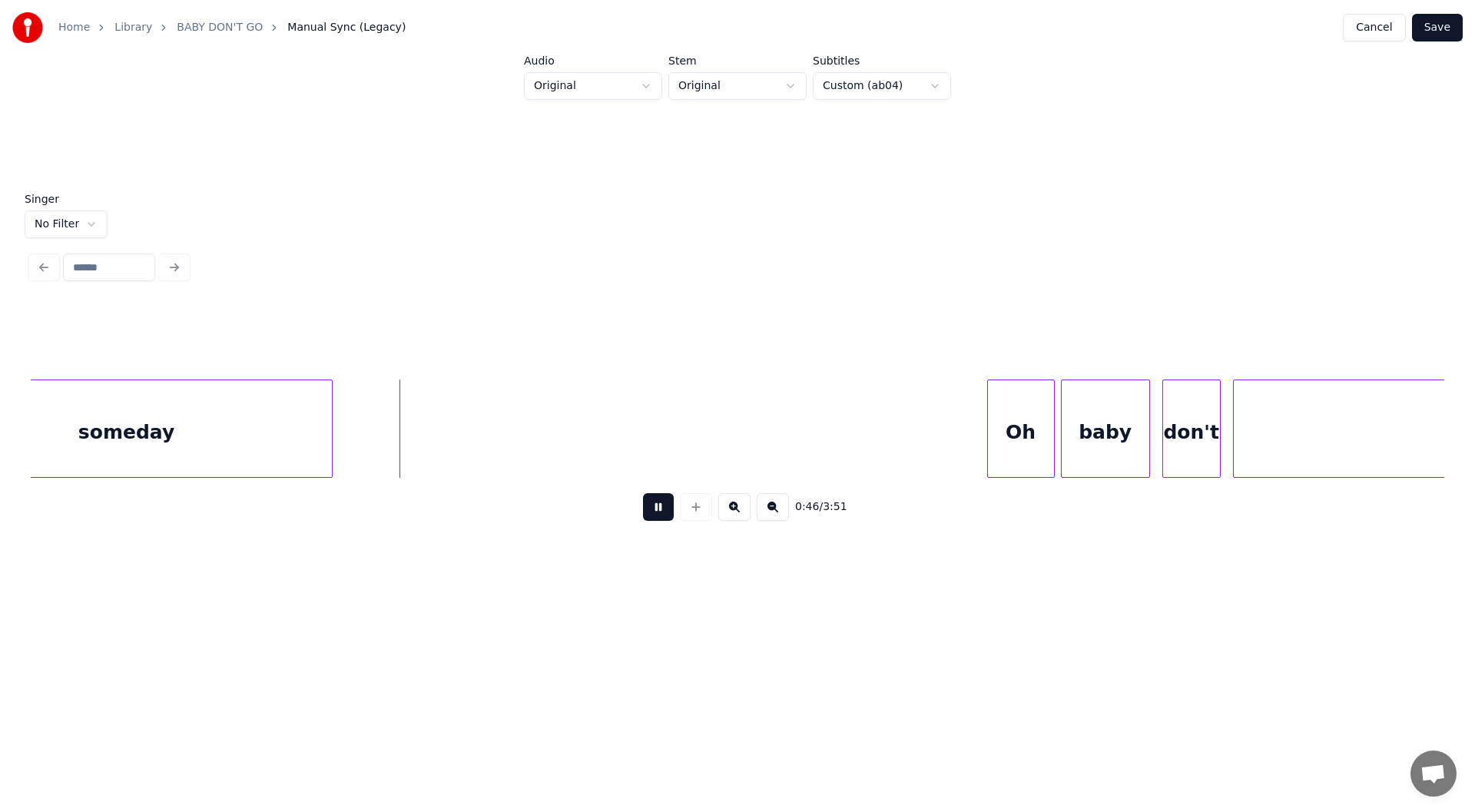
scroll to position [0, 6822]
click at [658, 511] on button at bounding box center [658, 507] width 31 height 28
click at [1439, 28] on button "Save" at bounding box center [1437, 28] width 50 height 28
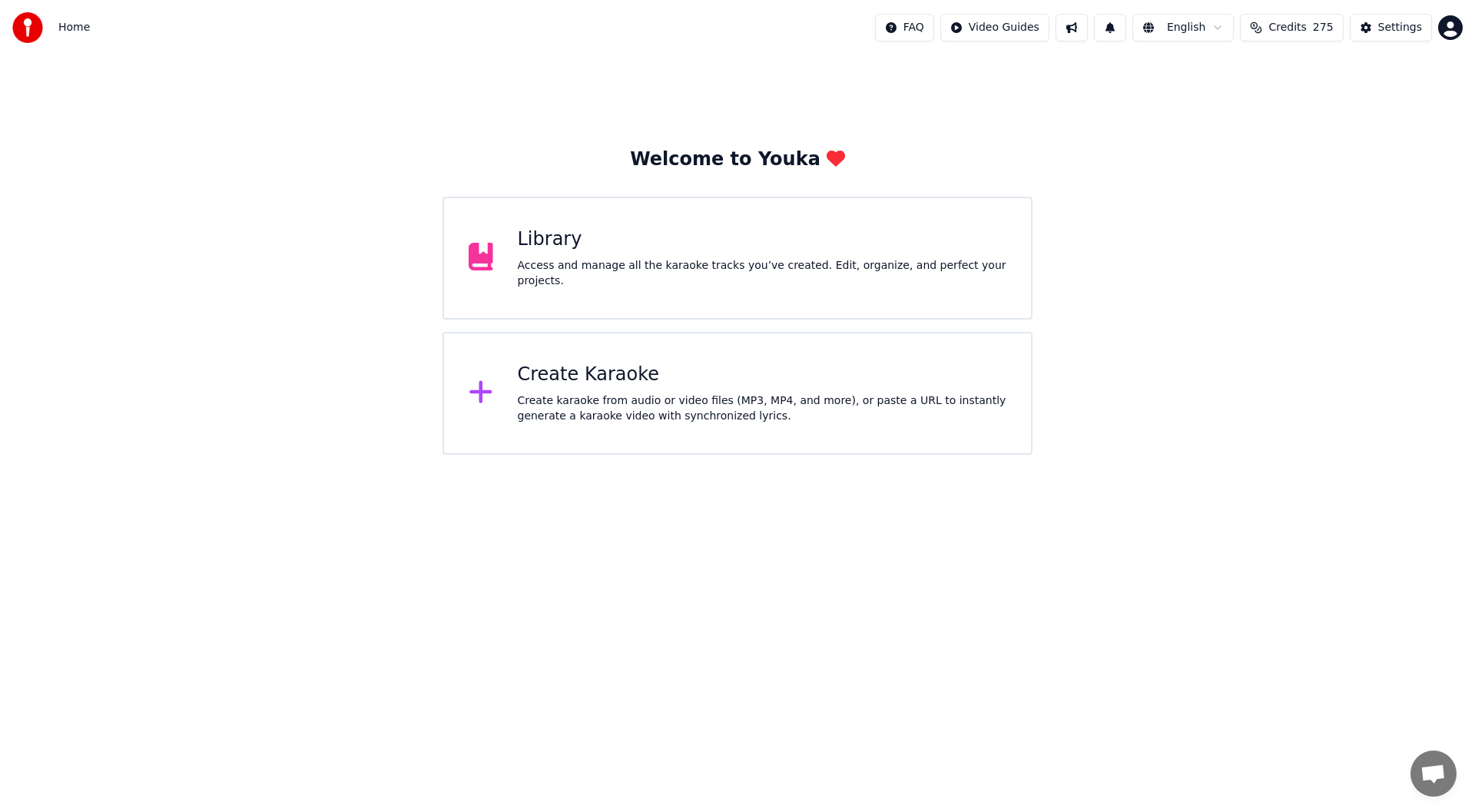
click at [689, 227] on div "Library Access and manage all the karaoke tracks you’ve created. Edit, organize…" at bounding box center [738, 257] width 590 height 123
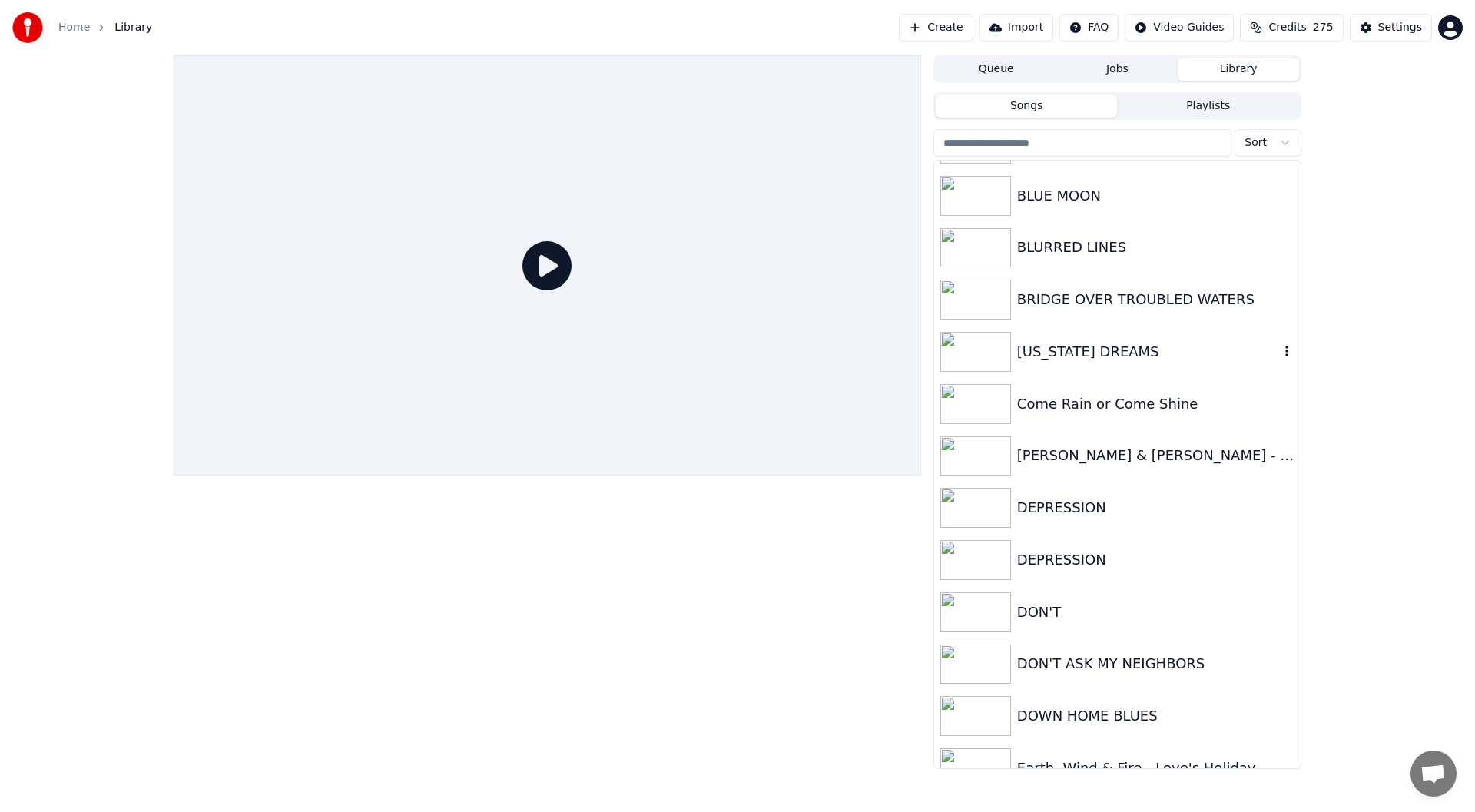
scroll to position [154, 0]
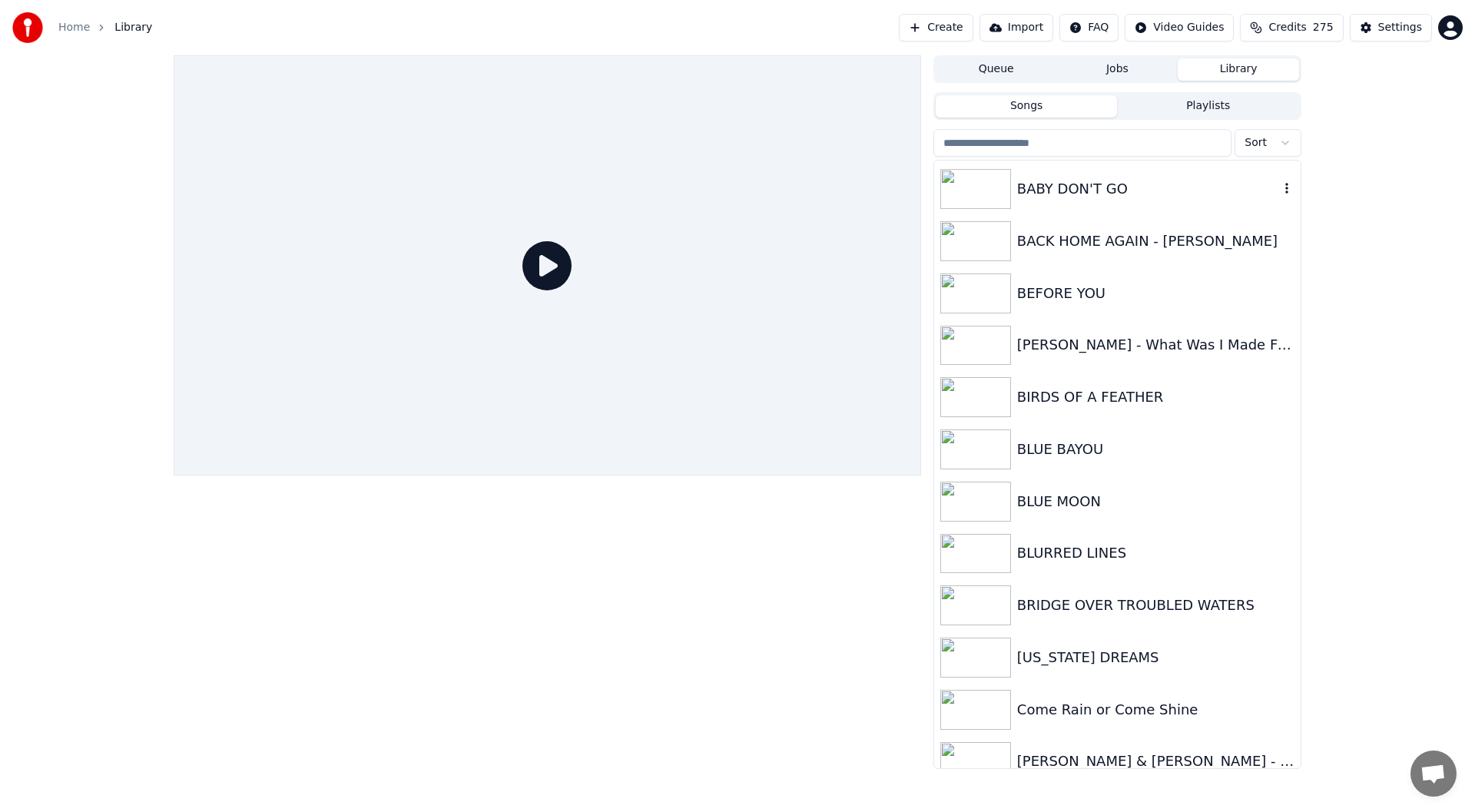
click at [1089, 195] on div "BABY DON'T GO" at bounding box center [1149, 189] width 262 height 22
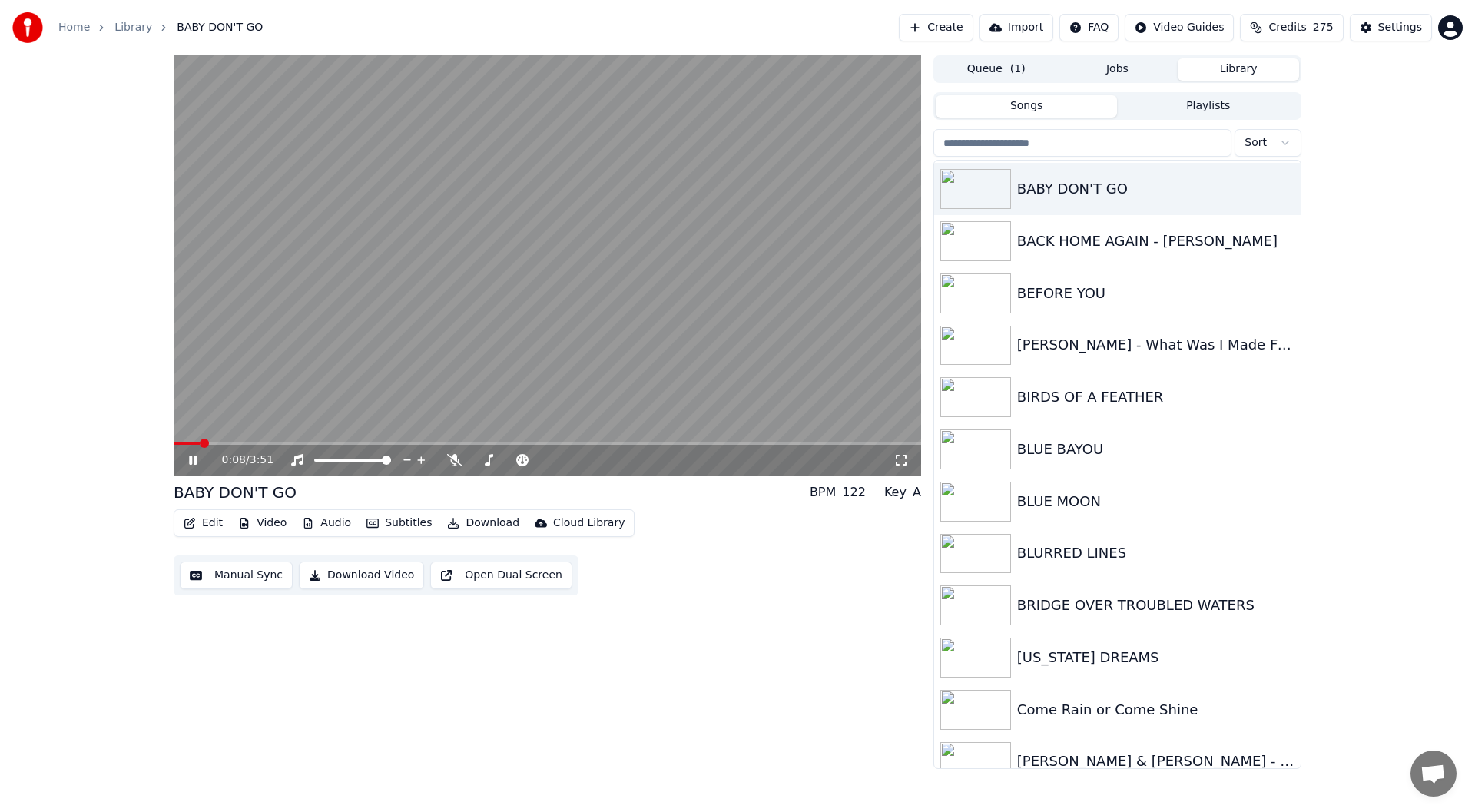
click at [187, 457] on icon at bounding box center [204, 459] width 36 height 12
